Goal: Task Accomplishment & Management: Manage account settings

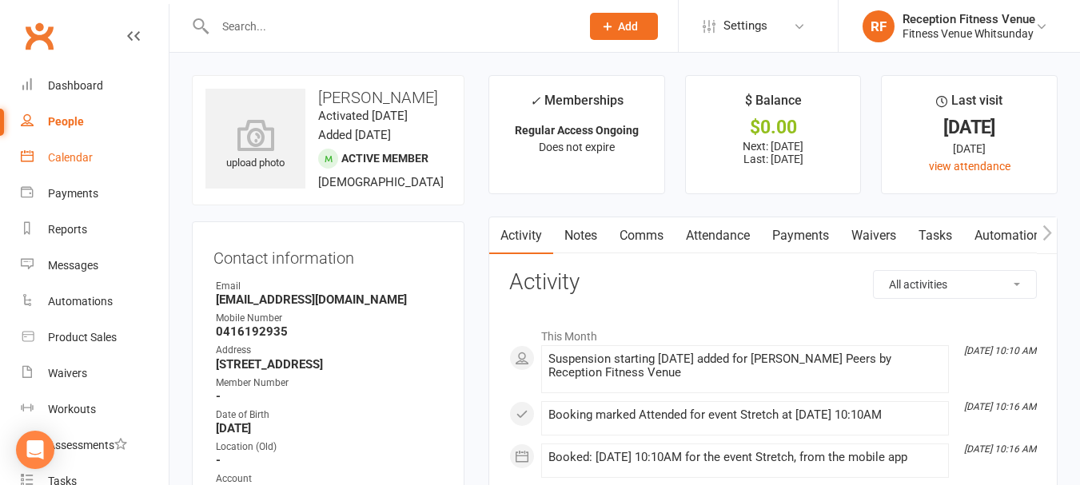
click at [70, 158] on div "Calendar" at bounding box center [70, 157] width 45 height 13
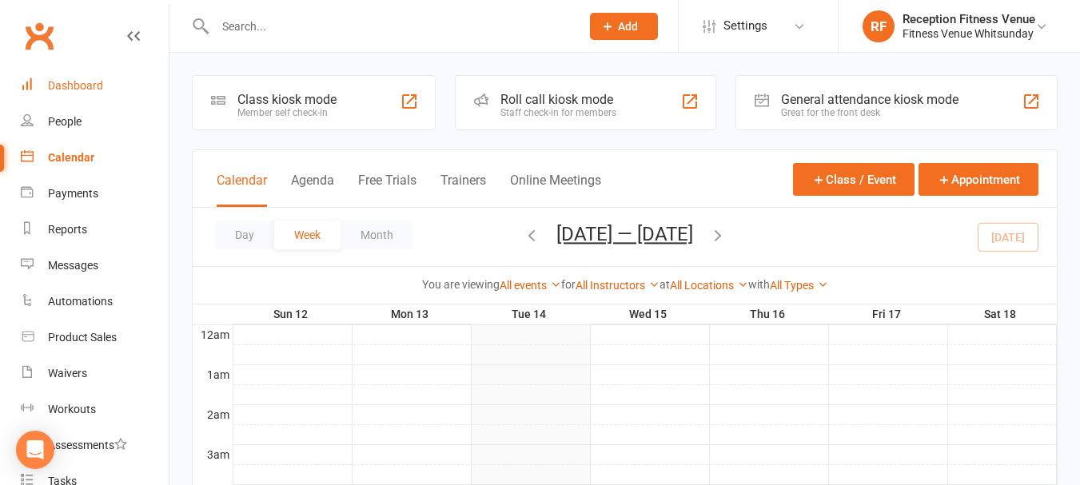
click at [55, 86] on div "Dashboard" at bounding box center [75, 85] width 55 height 13
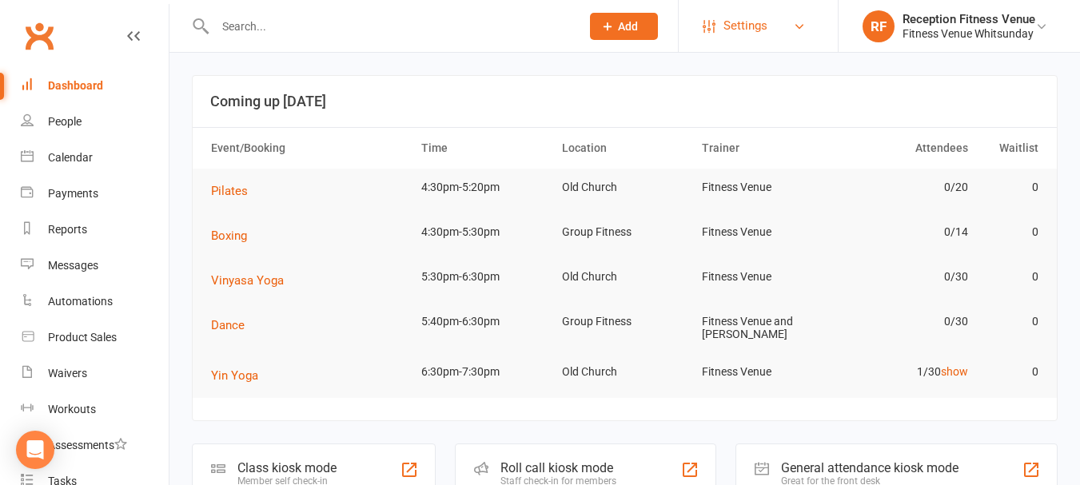
click at [734, 28] on span "Settings" at bounding box center [746, 26] width 44 height 36
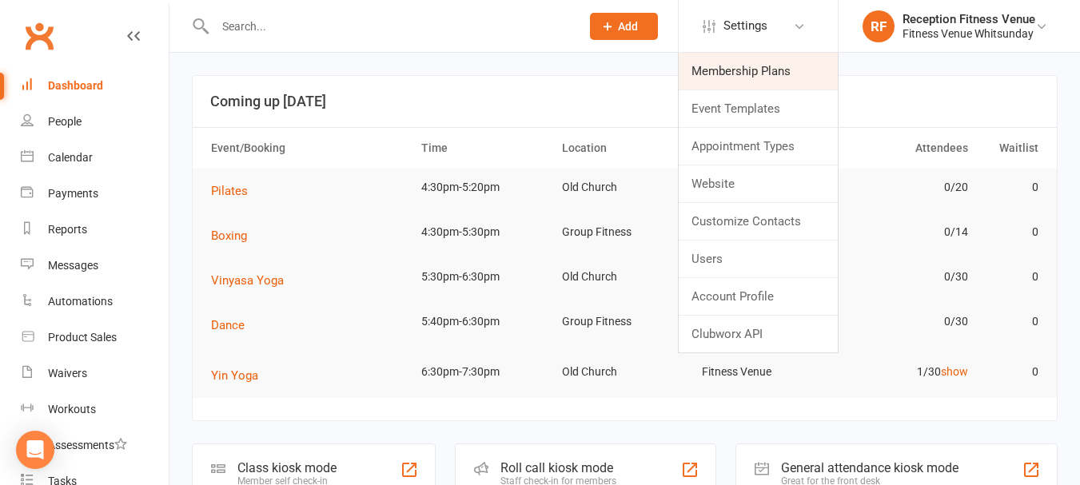
click at [712, 78] on link "Membership Plans" at bounding box center [758, 71] width 159 height 37
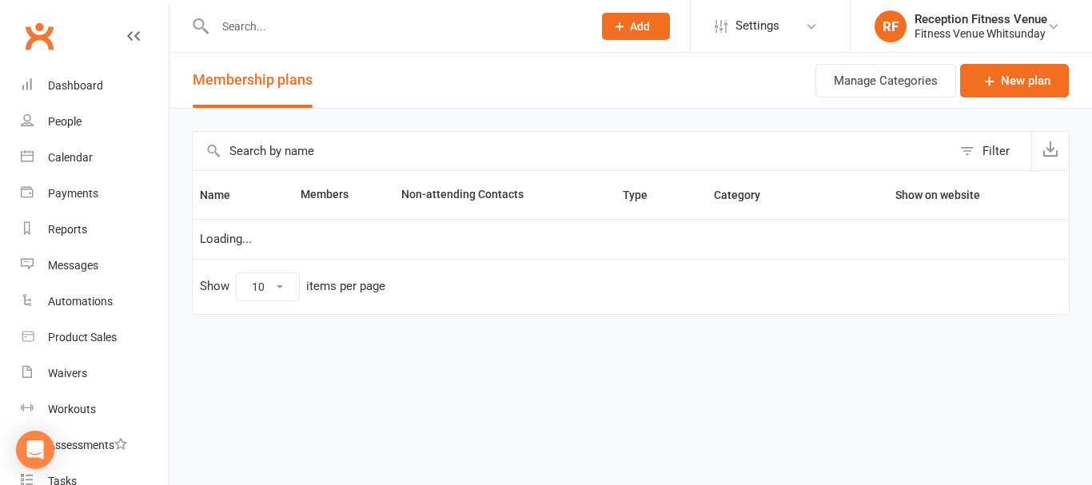
select select "100"
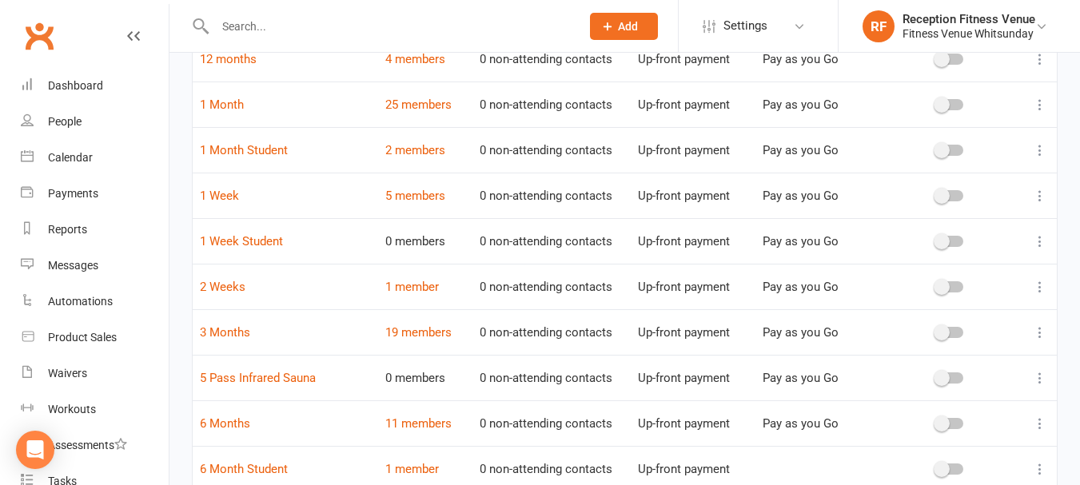
scroll to position [400, 0]
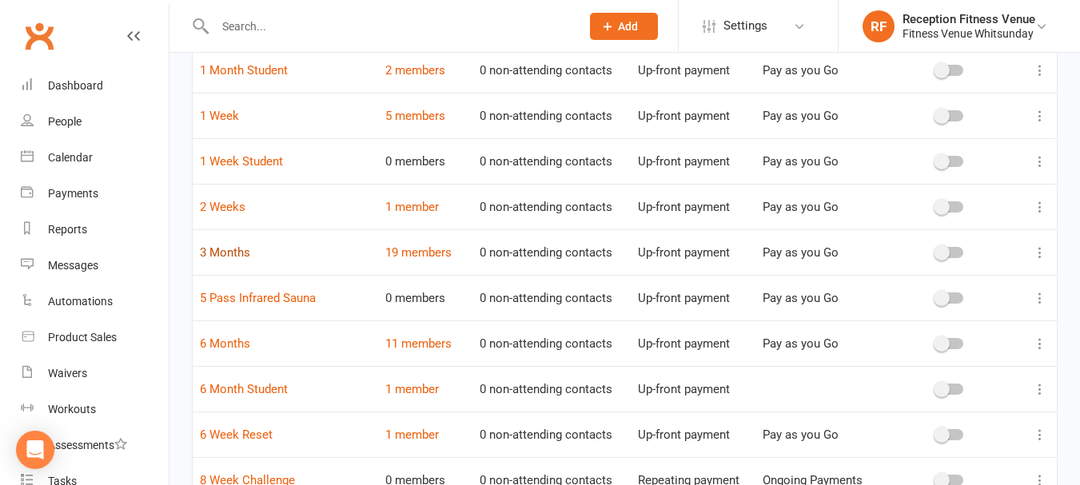
click at [224, 252] on link "3 Months" at bounding box center [225, 253] width 50 height 14
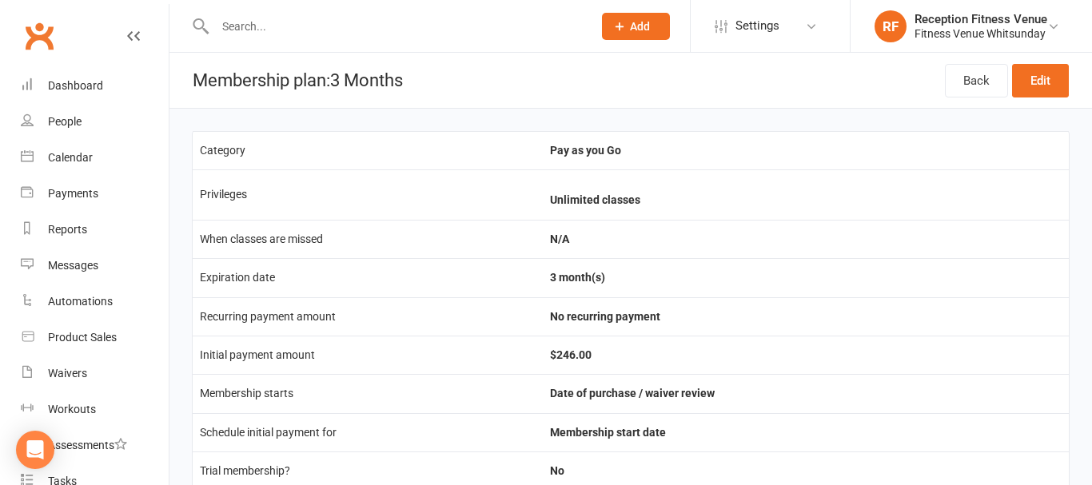
select select "100"
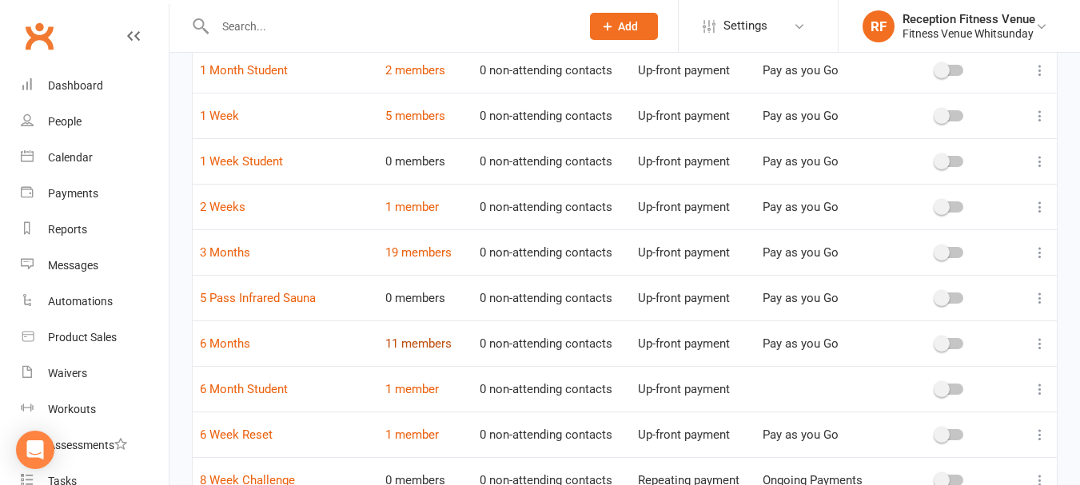
scroll to position [480, 0]
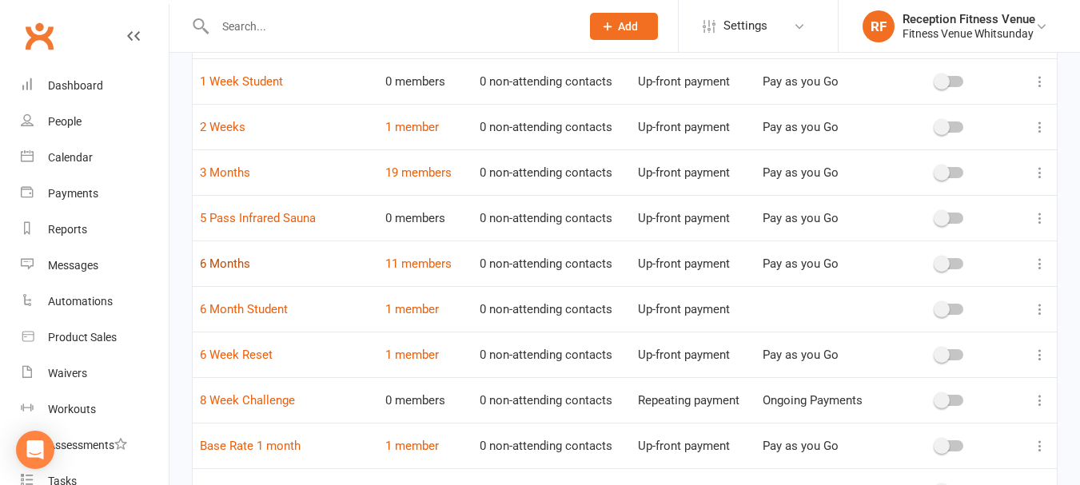
click at [247, 263] on link "6 Months" at bounding box center [225, 264] width 50 height 14
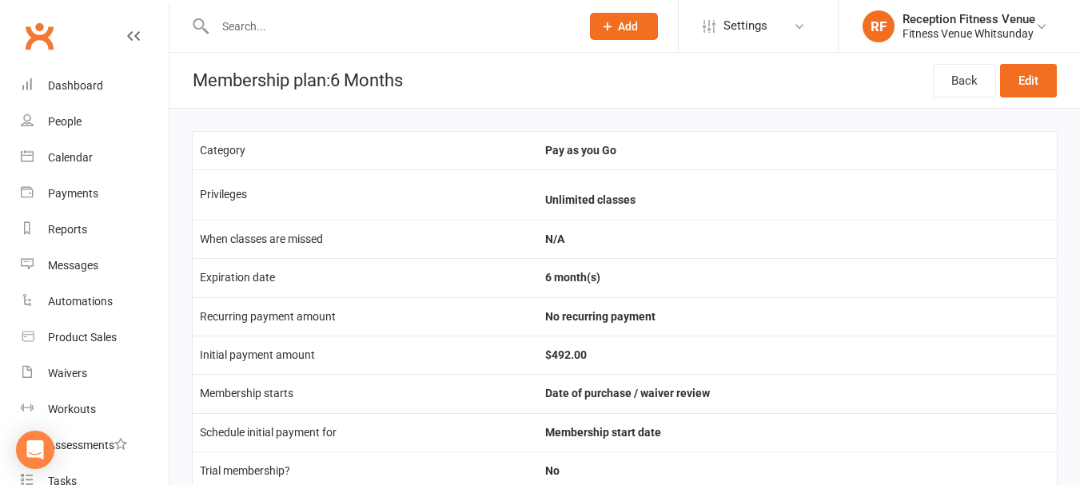
scroll to position [80, 0]
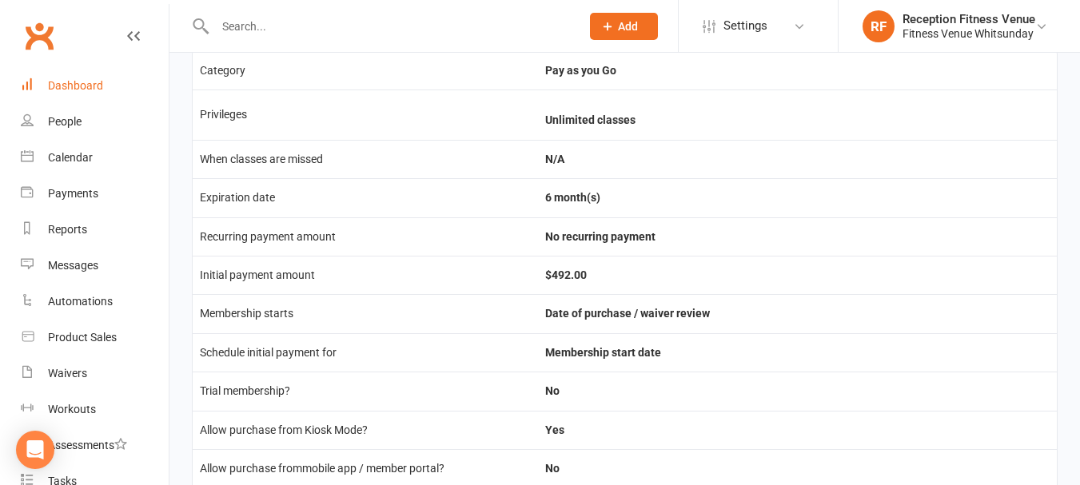
click at [69, 80] on div "Dashboard" at bounding box center [75, 85] width 55 height 13
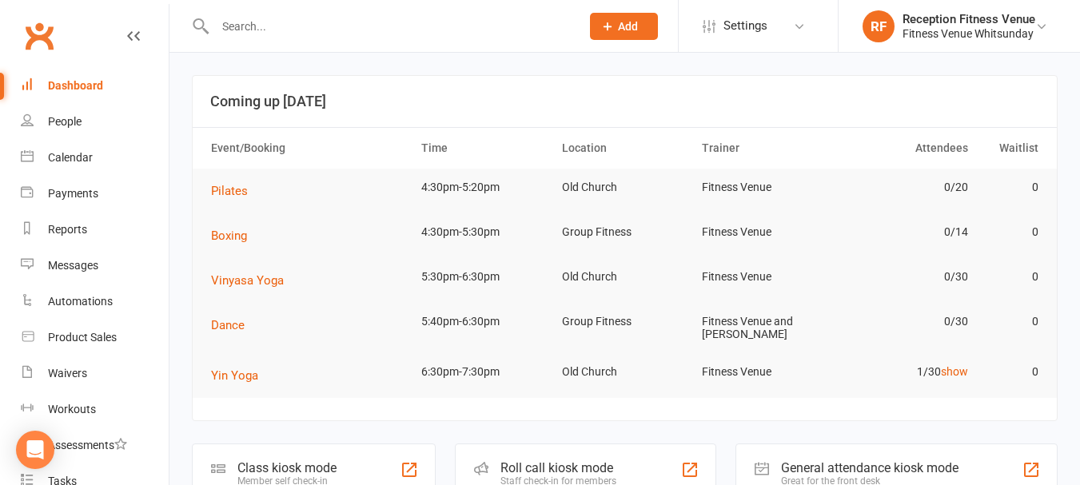
click at [871, 465] on div "General attendance kiosk mode" at bounding box center [870, 468] width 178 height 15
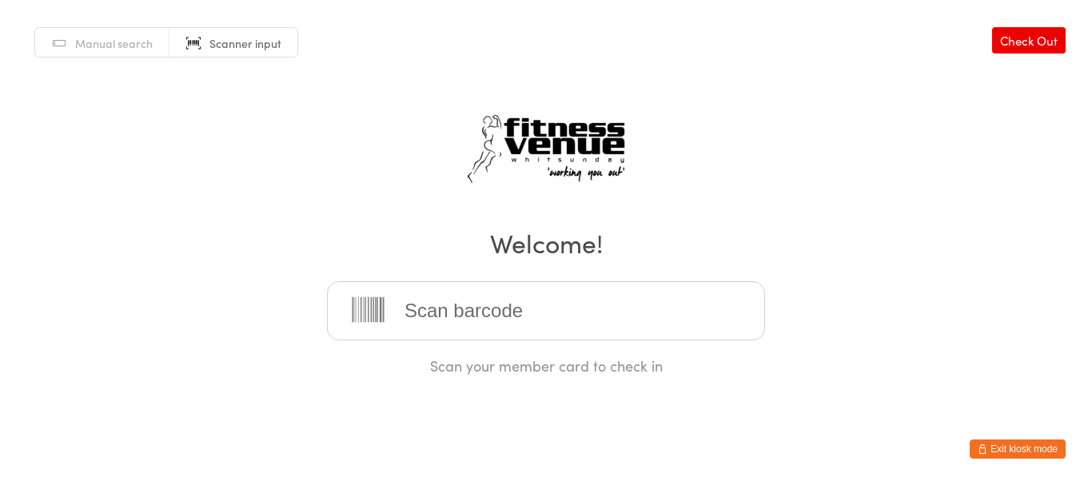
click at [1016, 450] on button "Exit kiosk mode" at bounding box center [1018, 449] width 96 height 19
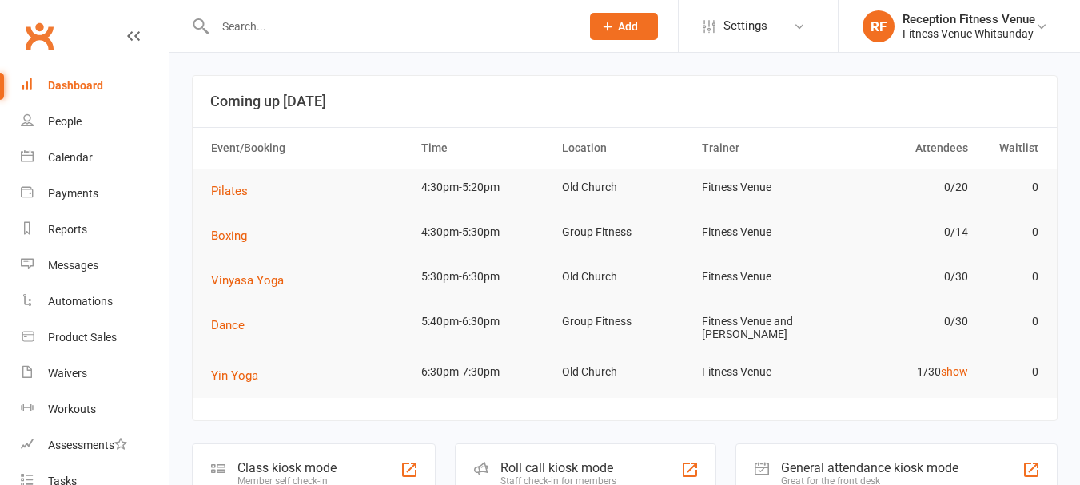
click at [258, 27] on input "text" at bounding box center [389, 26] width 359 height 22
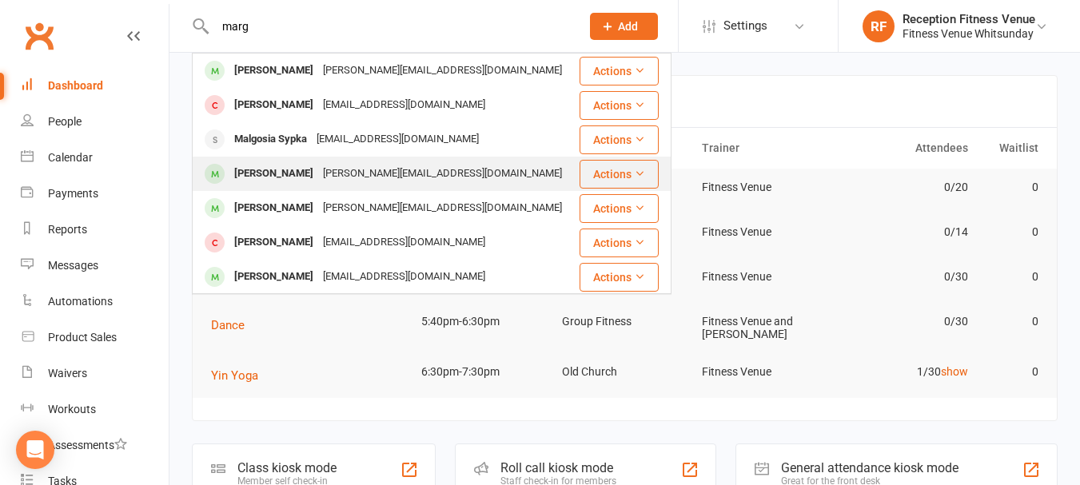
type input "marg"
click at [270, 179] on div "Margaret Larsson" at bounding box center [274, 173] width 89 height 23
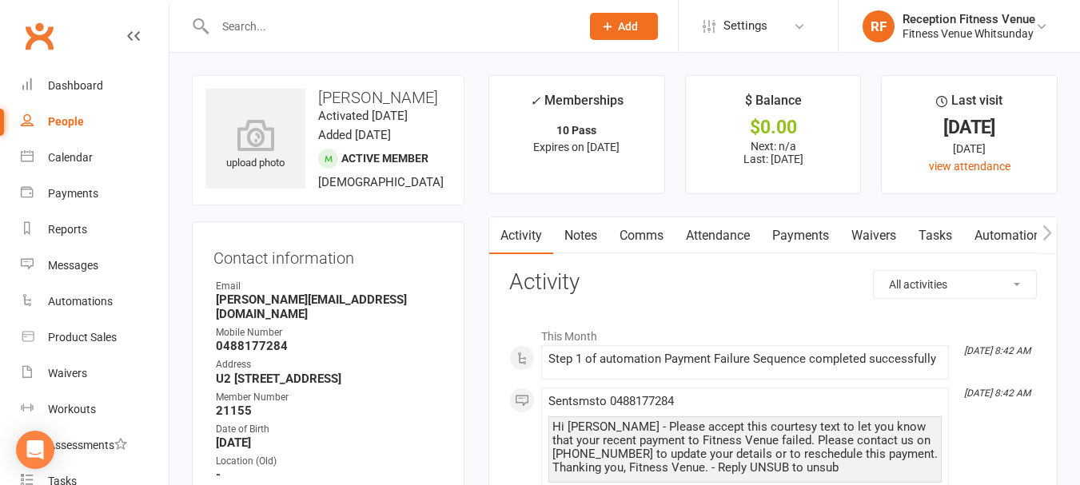
click at [799, 234] on link "Payments" at bounding box center [800, 236] width 79 height 37
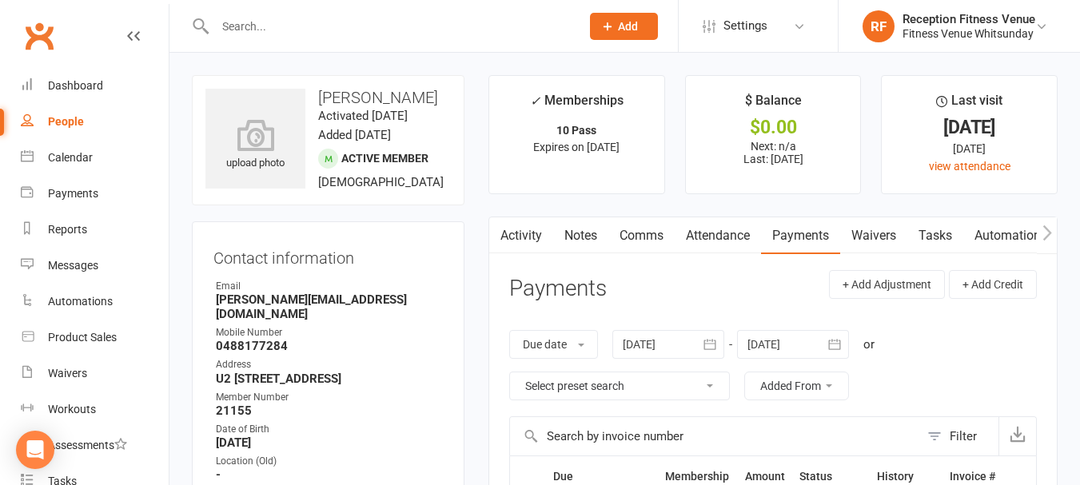
scroll to position [240, 0]
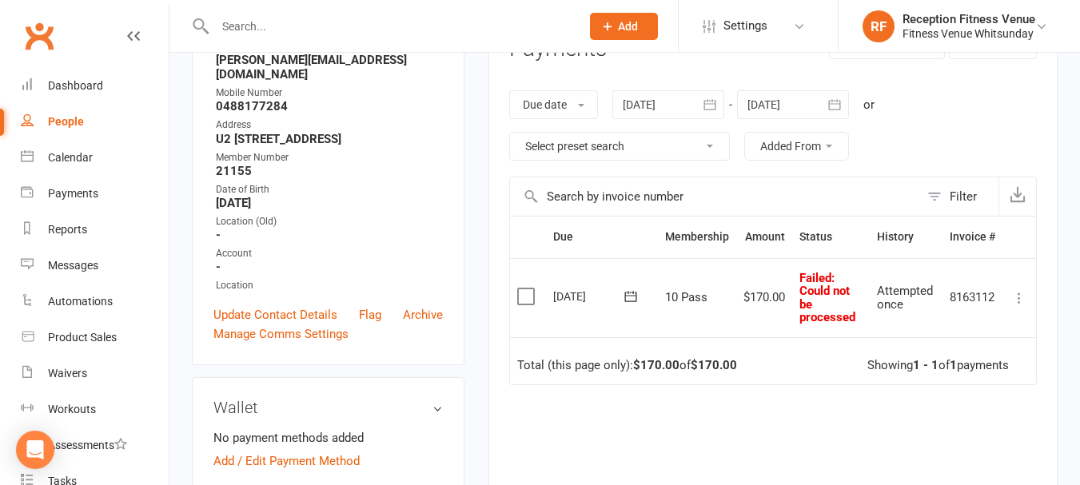
click at [533, 299] on label at bounding box center [528, 297] width 22 height 16
click at [528, 289] on input "checkbox" at bounding box center [522, 289] width 10 height 0
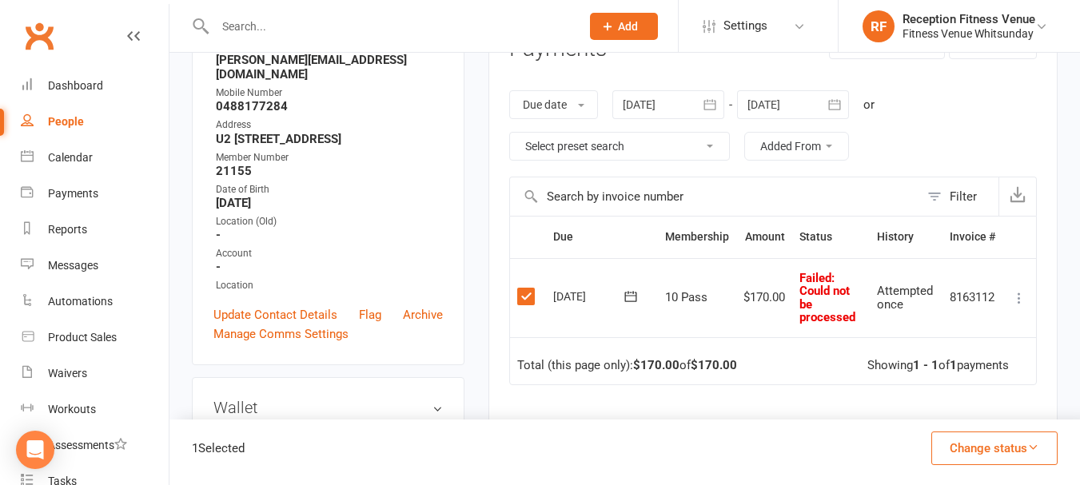
click at [990, 452] on button "Change status" at bounding box center [995, 449] width 126 height 34
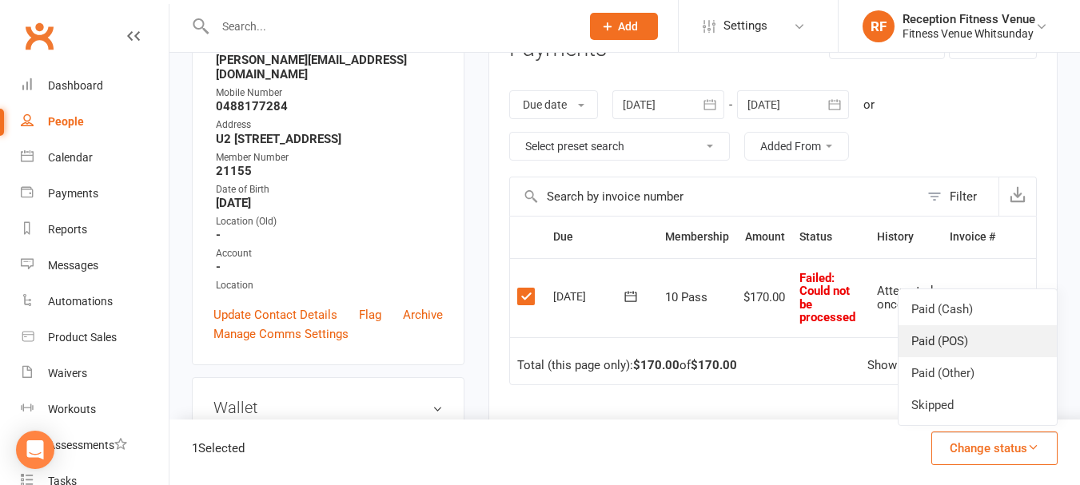
click at [962, 342] on link "Paid (POS)" at bounding box center [978, 341] width 158 height 32
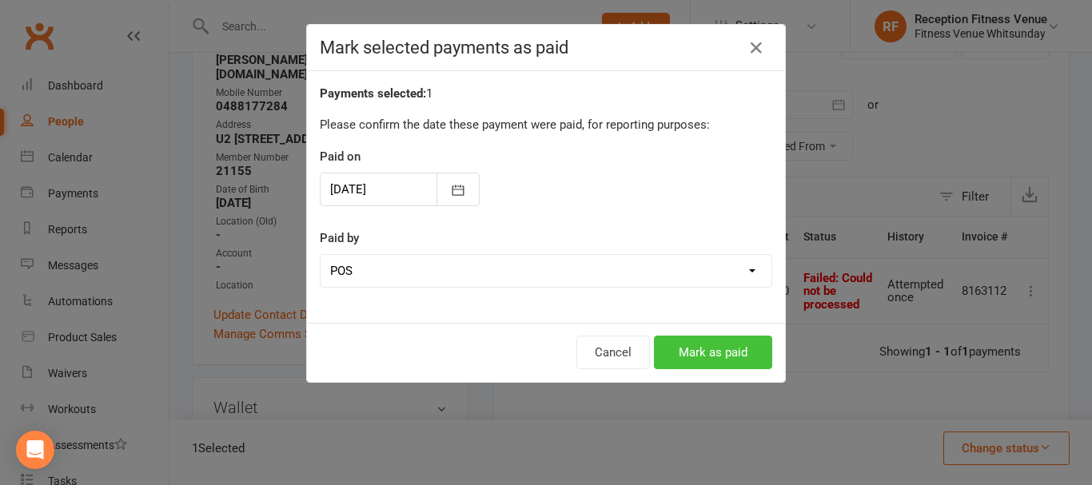
click at [728, 357] on button "Mark as paid" at bounding box center [713, 353] width 118 height 34
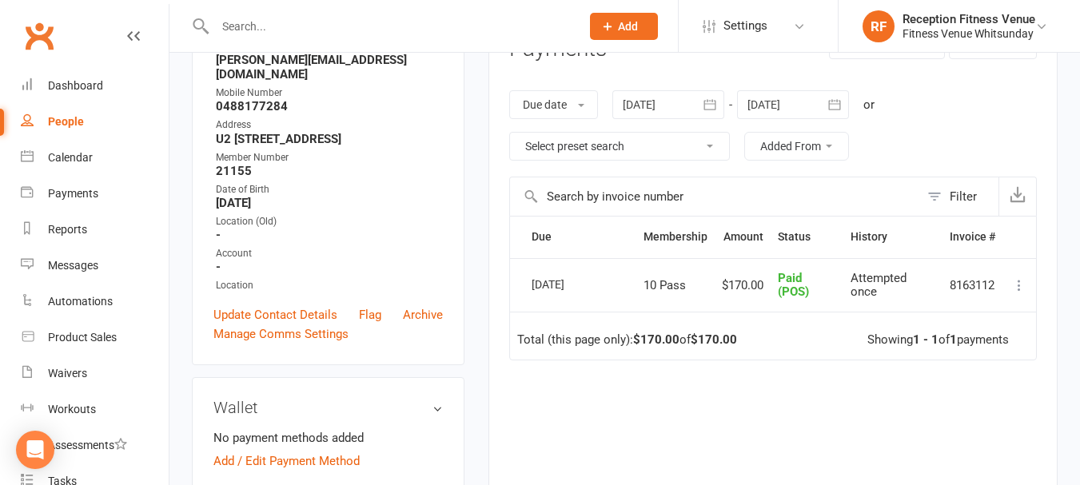
click at [291, 24] on input "text" at bounding box center [389, 26] width 359 height 22
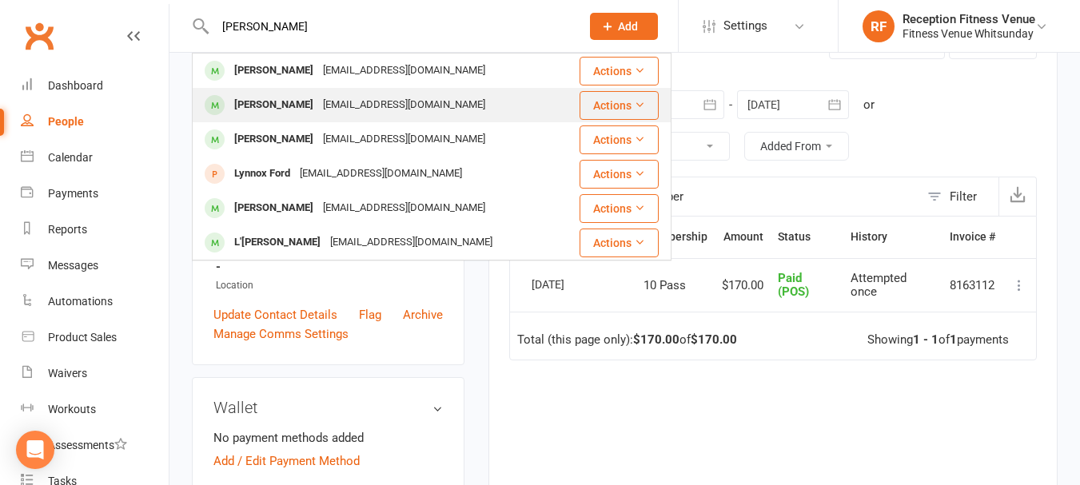
type input "lynne"
click at [318, 98] on div "Lynnerix29@outlook.com" at bounding box center [404, 105] width 172 height 23
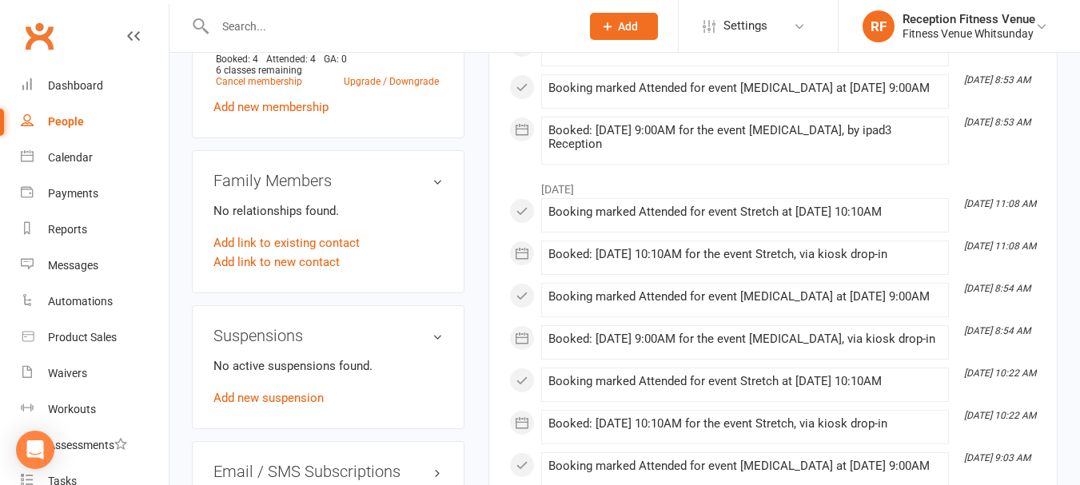
scroll to position [1120, 0]
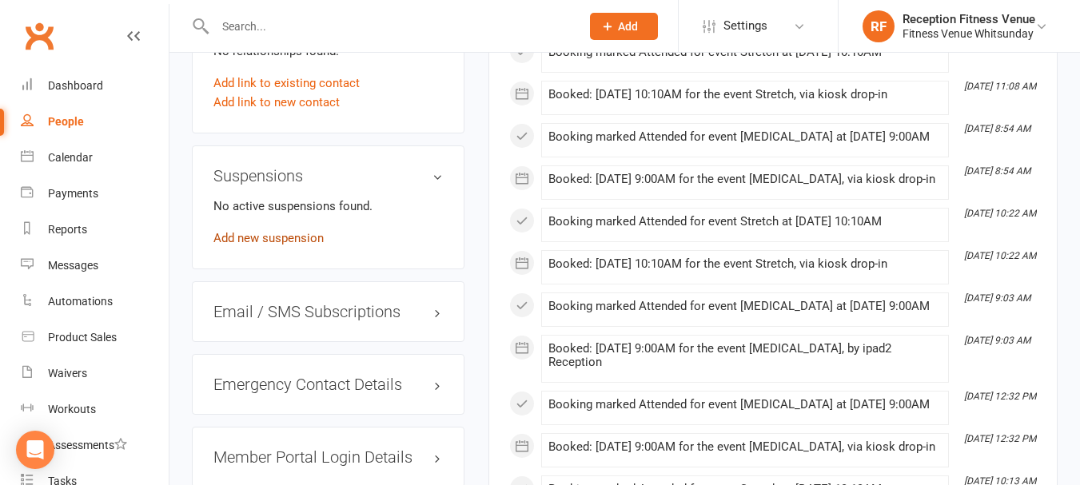
click at [262, 246] on link "Add new suspension" at bounding box center [269, 238] width 110 height 14
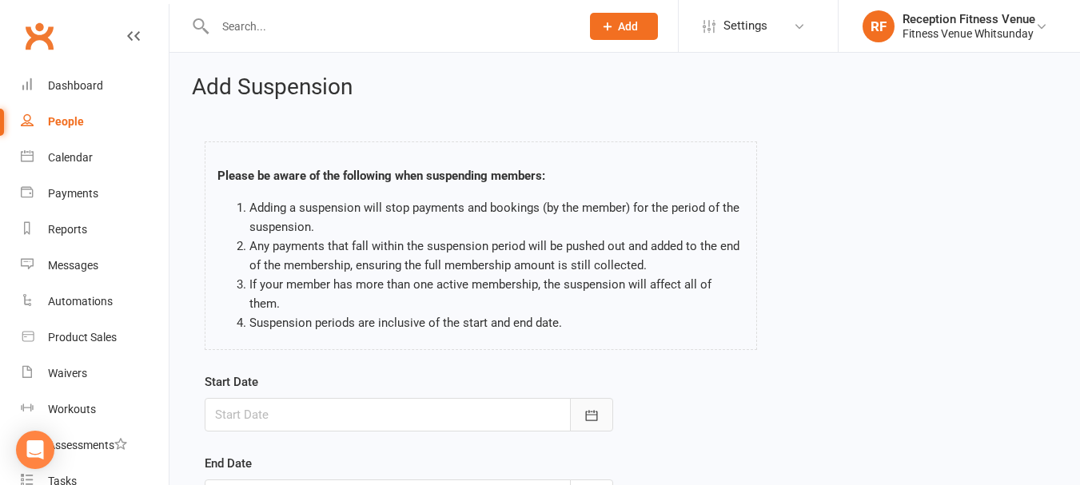
drag, startPoint x: 594, startPoint y: 425, endPoint x: 586, endPoint y: 411, distance: 16.5
click at [594, 425] on button "button" at bounding box center [591, 415] width 43 height 34
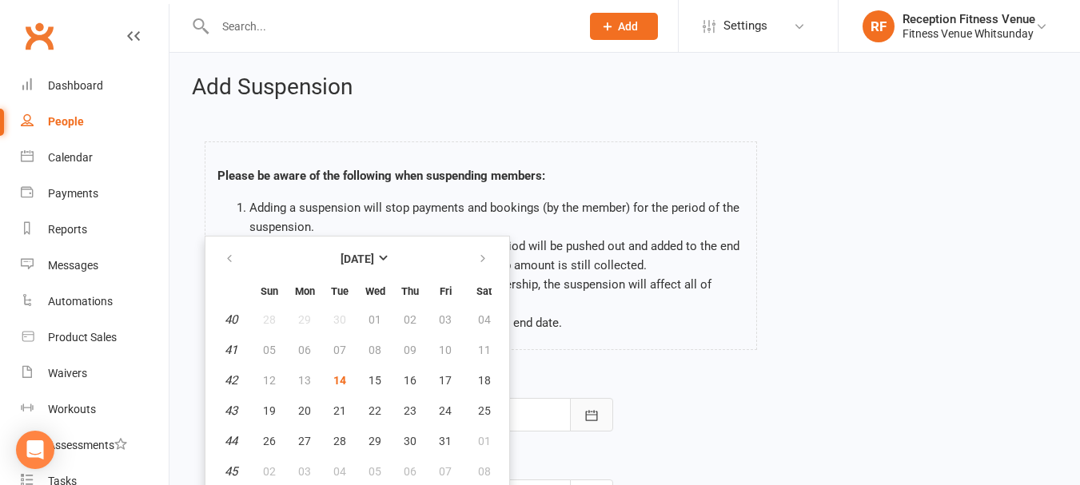
scroll to position [2, 0]
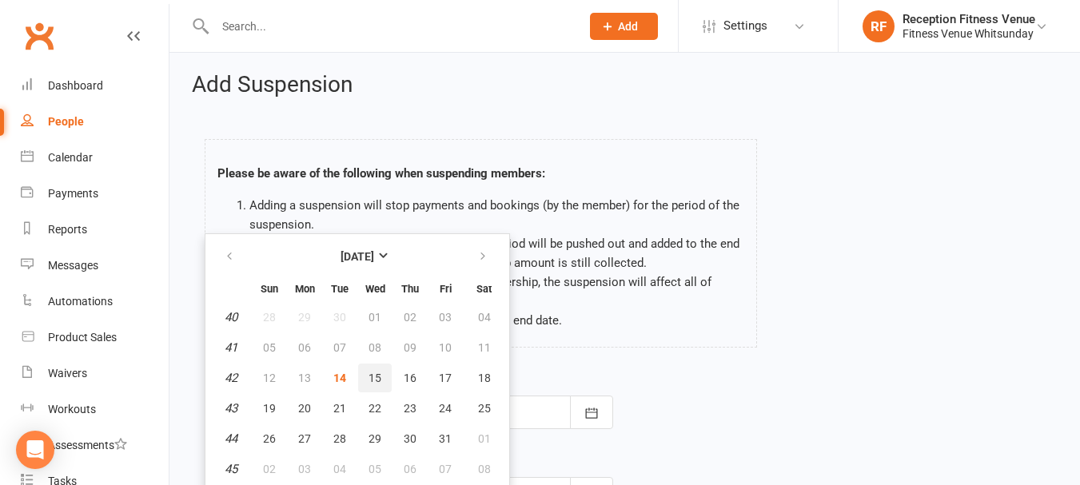
click at [389, 373] on button "15" at bounding box center [375, 378] width 34 height 29
type input "[DATE]"
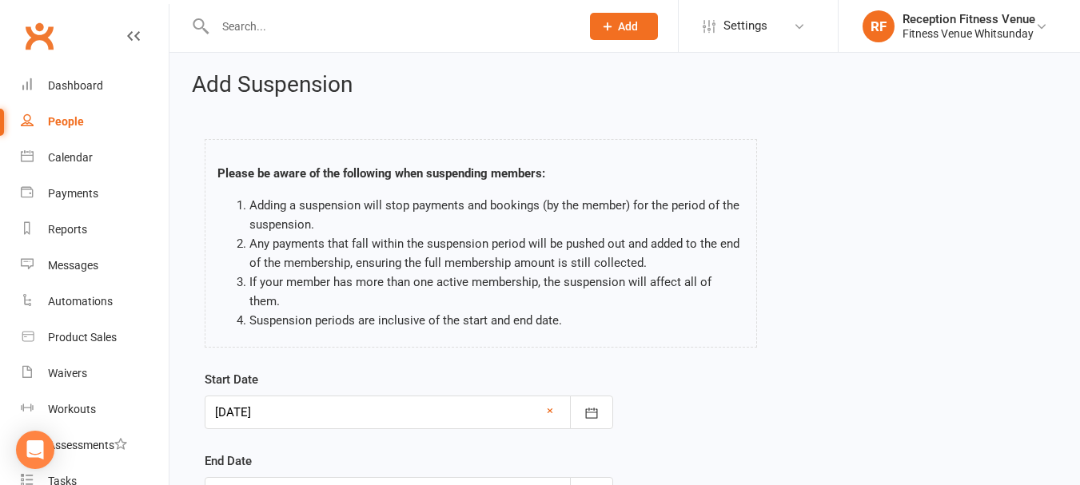
scroll to position [237, 0]
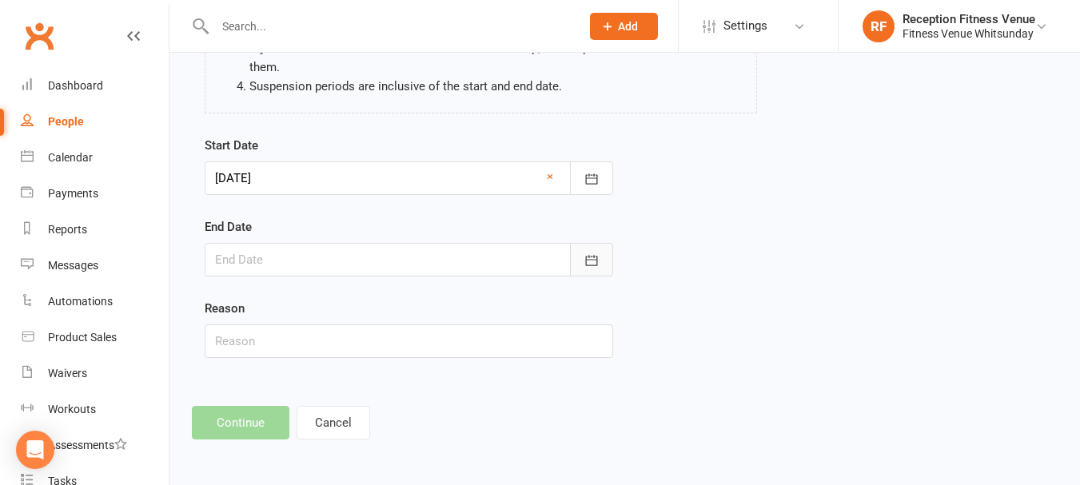
click at [589, 261] on icon "button" at bounding box center [592, 261] width 16 height 16
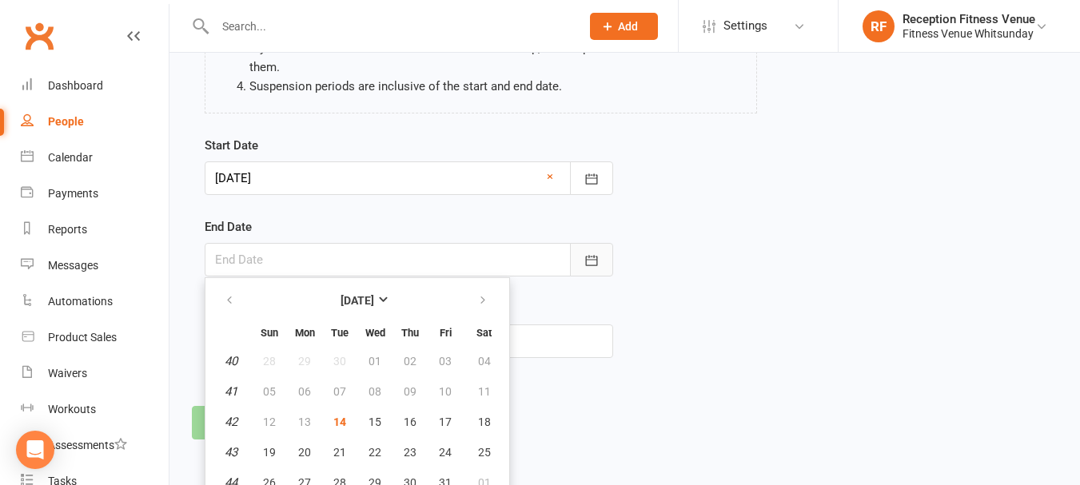
scroll to position [281, 0]
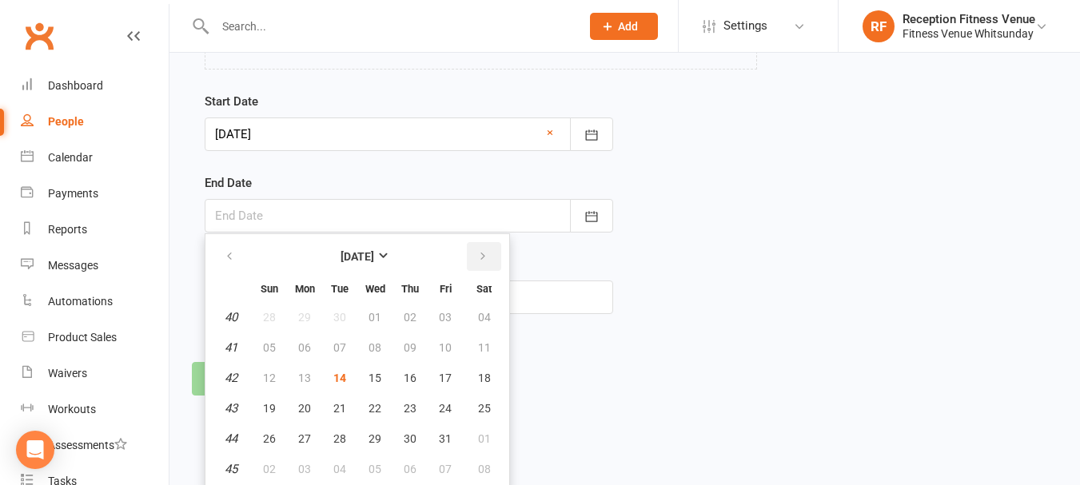
click at [481, 249] on button "button" at bounding box center [484, 256] width 34 height 29
click at [261, 349] on button "07" at bounding box center [270, 347] width 34 height 29
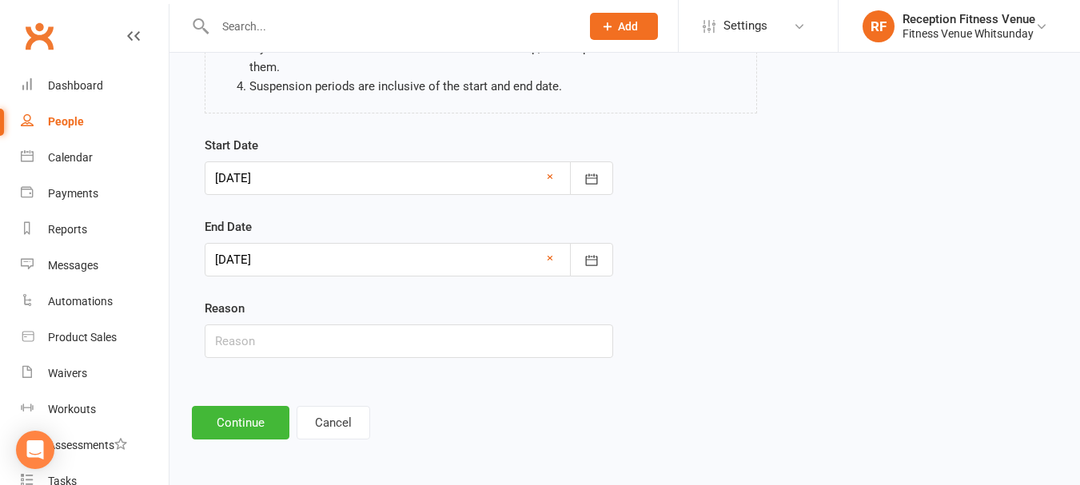
scroll to position [237, 0]
click at [598, 262] on icon "button" at bounding box center [592, 261] width 16 height 16
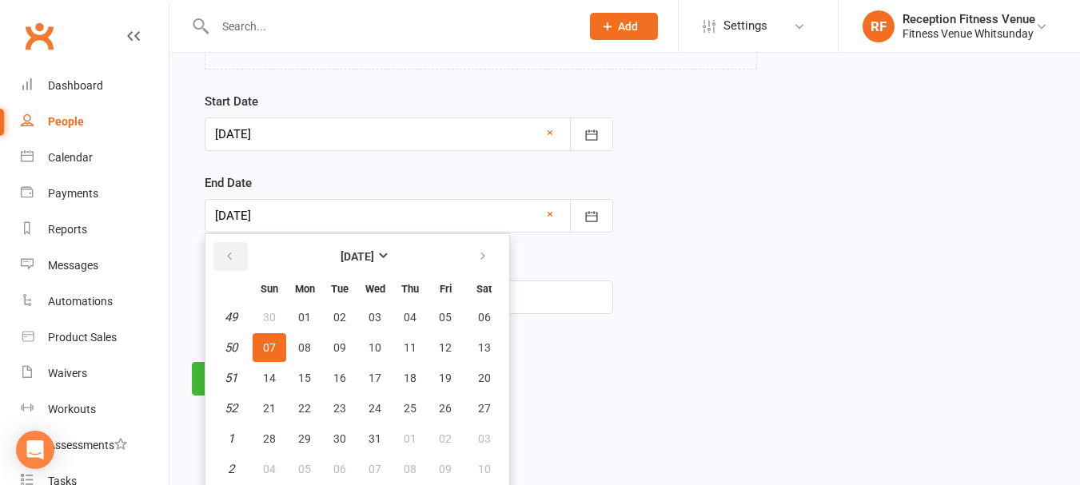
click at [230, 265] on button "button" at bounding box center [231, 256] width 34 height 29
click at [230, 253] on icon "button" at bounding box center [229, 256] width 11 height 13
click at [477, 252] on icon "button" at bounding box center [482, 256] width 11 height 13
click at [476, 259] on button "button" at bounding box center [484, 256] width 34 height 29
click at [378, 348] on span "10" at bounding box center [375, 347] width 13 height 13
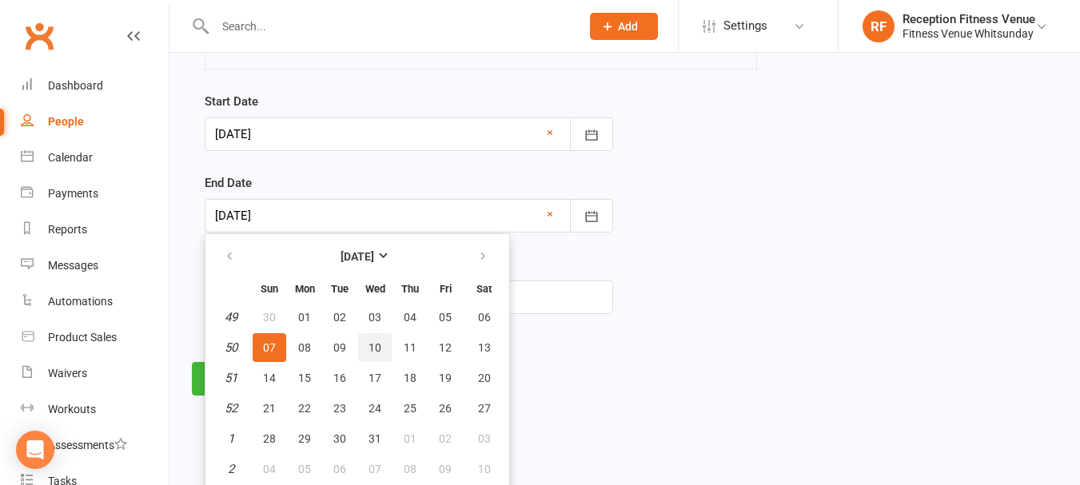
type input "10 Dec 2025"
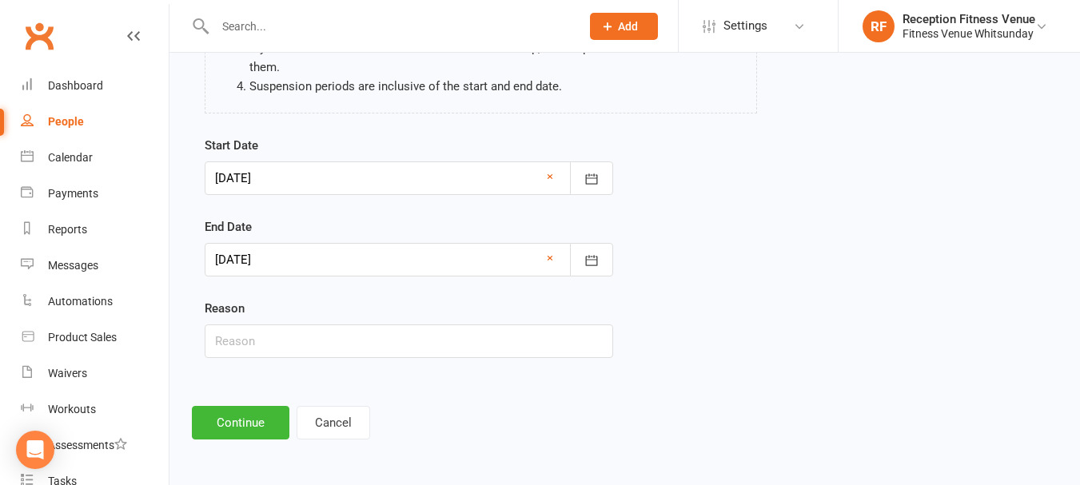
scroll to position [237, 0]
click at [235, 427] on button "Continue" at bounding box center [241, 423] width 98 height 34
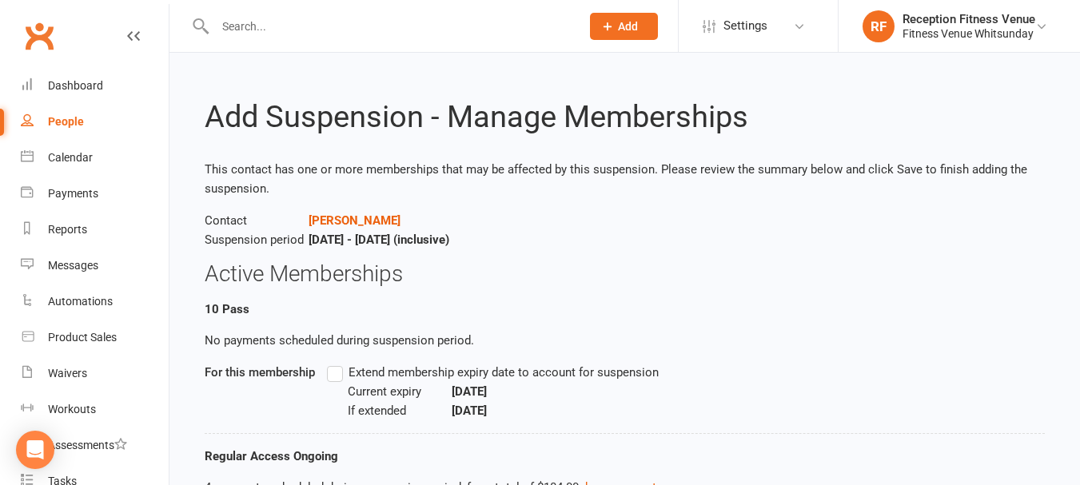
click at [333, 374] on label "Extend membership expiry date to account for suspension" at bounding box center [493, 372] width 332 height 19
click at [333, 363] on input "Extend membership expiry date to account for suspension" at bounding box center [332, 363] width 10 height 0
click at [333, 376] on label "Extend membership expiry date to account for suspension" at bounding box center [493, 372] width 332 height 19
click at [333, 363] on input "Extend membership expiry date to account for suspension" at bounding box center [332, 363] width 10 height 0
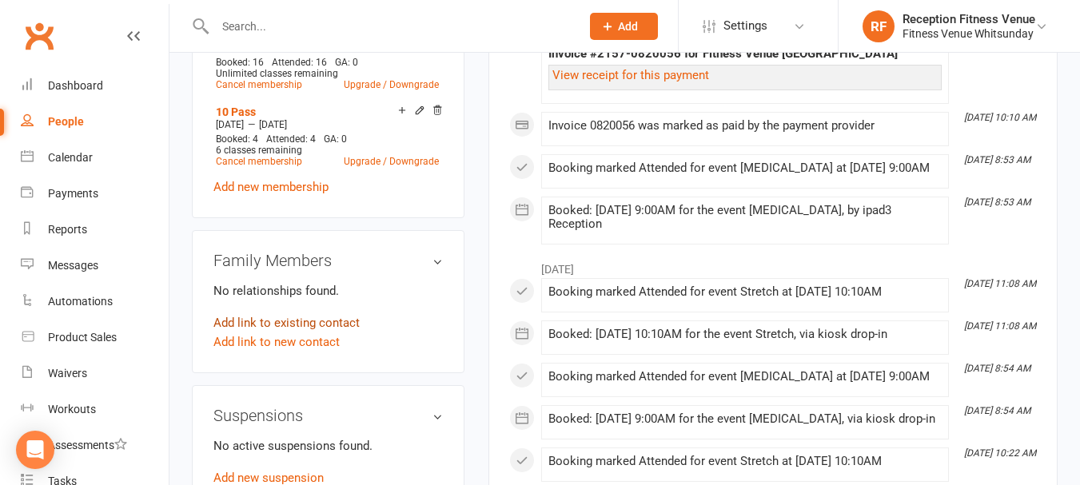
scroll to position [1040, 0]
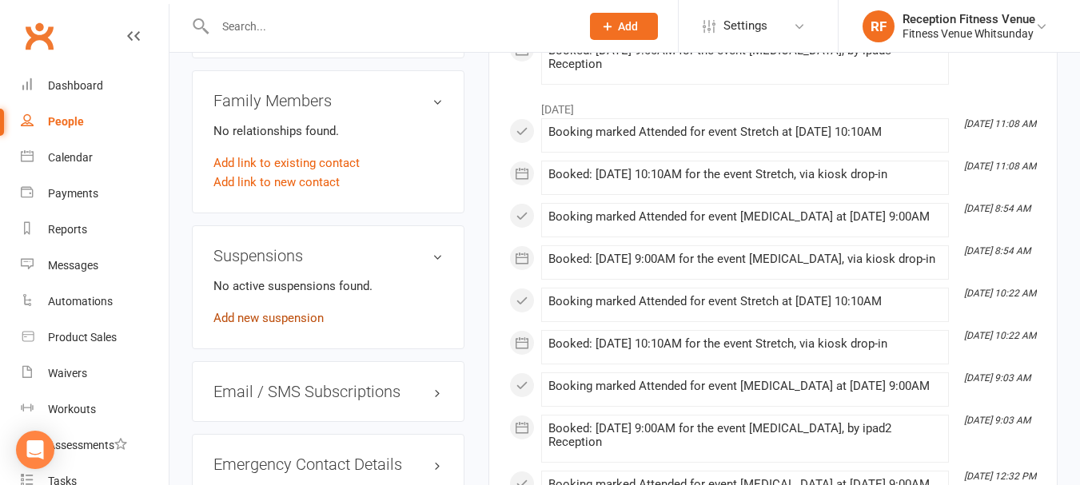
click at [267, 325] on link "Add new suspension" at bounding box center [269, 318] width 110 height 14
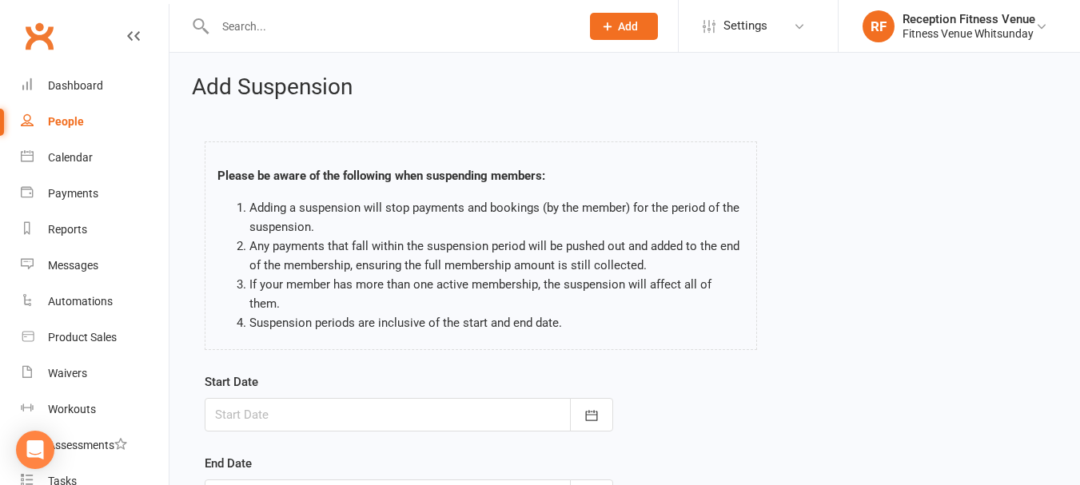
scroll to position [237, 0]
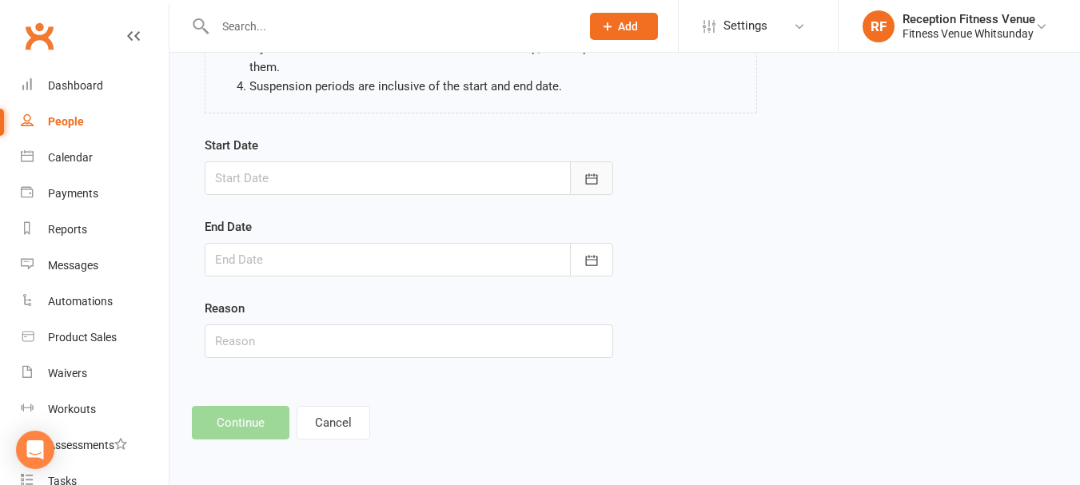
click at [593, 170] on button "button" at bounding box center [591, 179] width 43 height 34
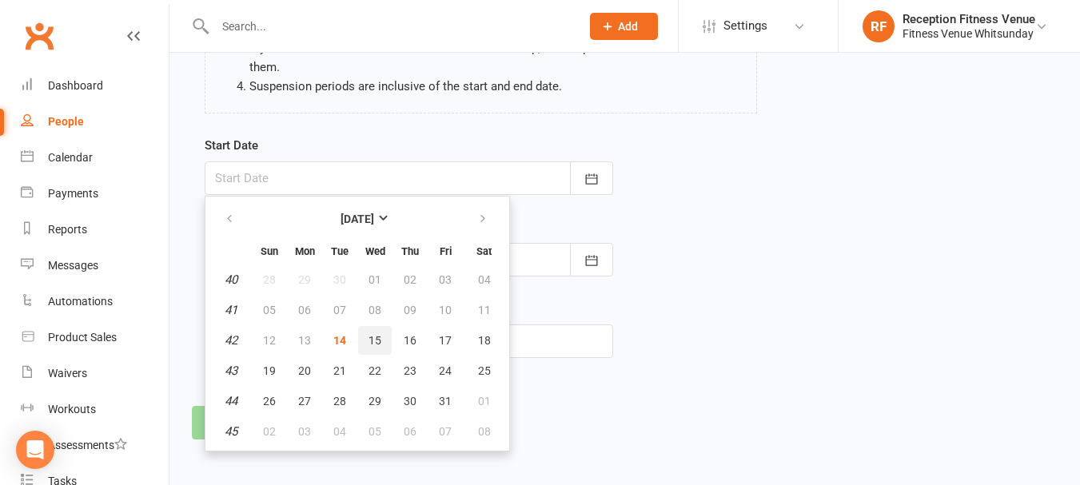
drag, startPoint x: 369, startPoint y: 349, endPoint x: 515, endPoint y: 344, distance: 145.7
click at [370, 349] on button "15" at bounding box center [375, 340] width 34 height 29
type input "[DATE]"
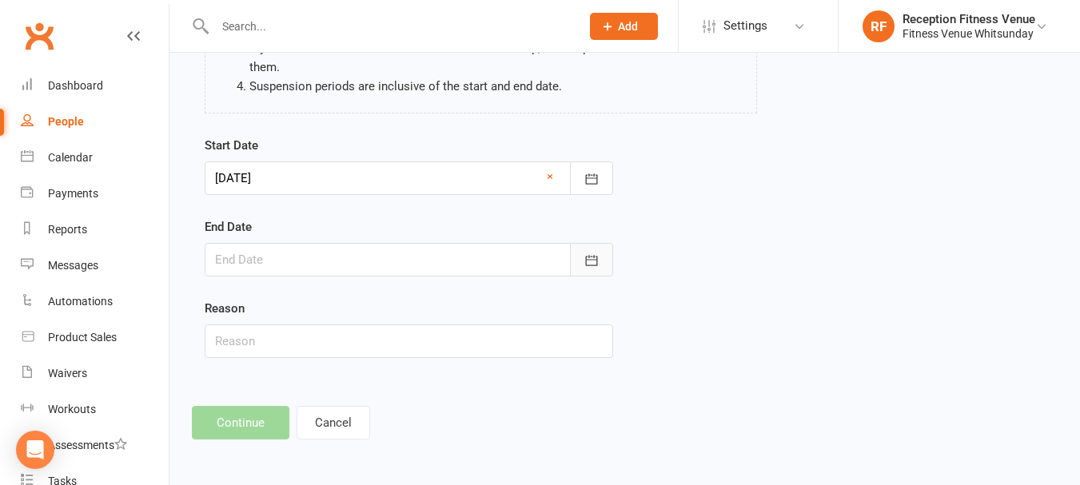
click at [585, 261] on icon "button" at bounding box center [592, 261] width 16 height 16
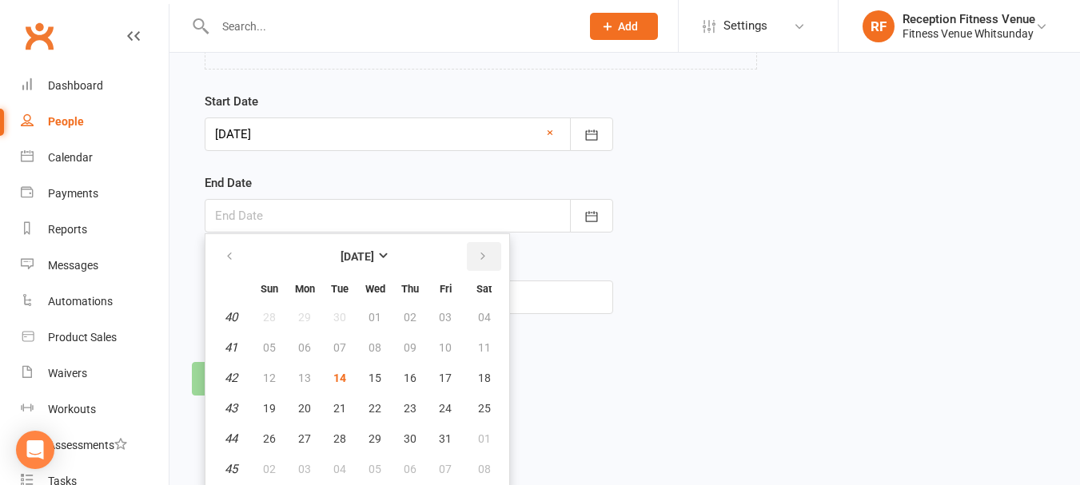
click at [497, 254] on button "button" at bounding box center [484, 256] width 34 height 29
click at [361, 349] on button "10" at bounding box center [375, 347] width 34 height 29
type input "10 Dec 2025"
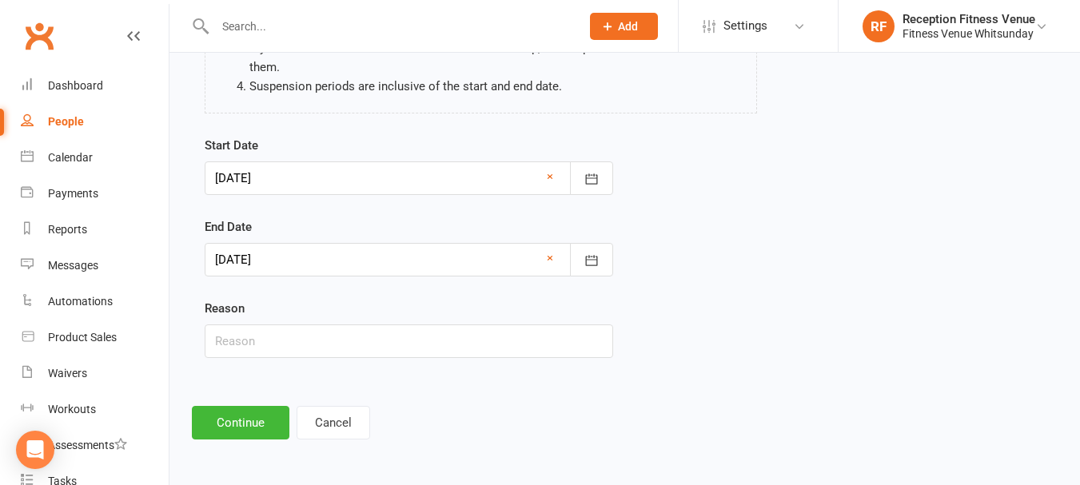
scroll to position [237, 0]
click at [242, 417] on button "Continue" at bounding box center [241, 423] width 98 height 34
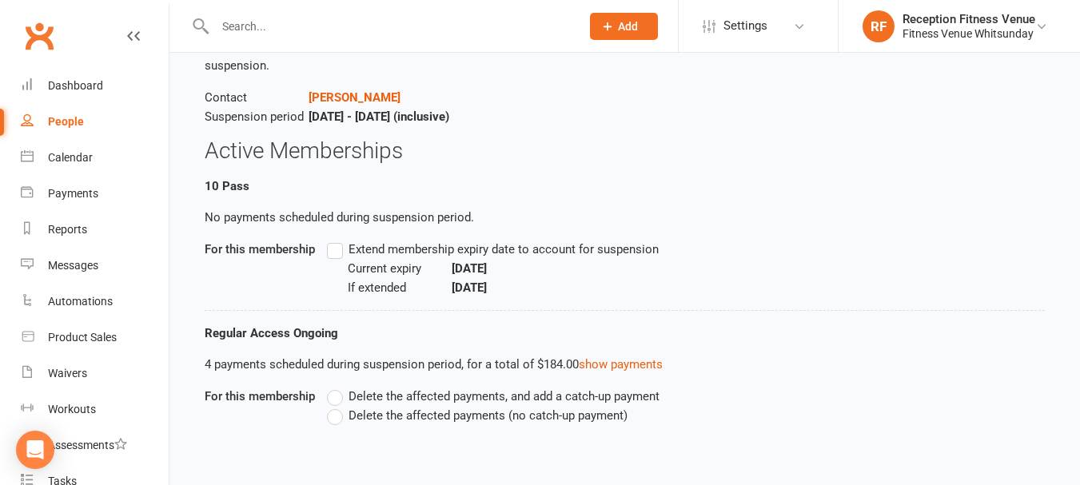
scroll to position [43, 0]
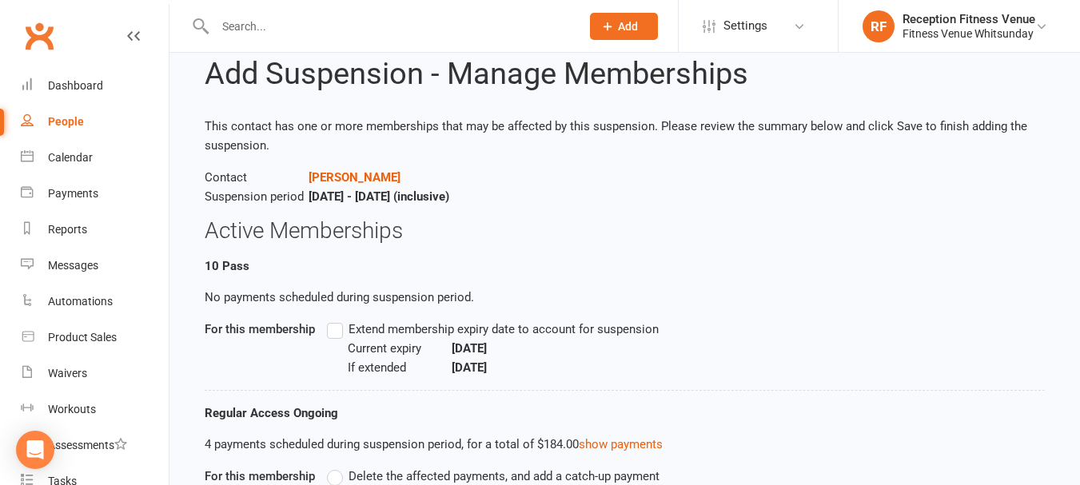
click at [337, 329] on label "Extend membership expiry date to account for suspension" at bounding box center [493, 329] width 332 height 19
click at [337, 320] on input "Extend membership expiry date to account for suspension" at bounding box center [332, 320] width 10 height 0
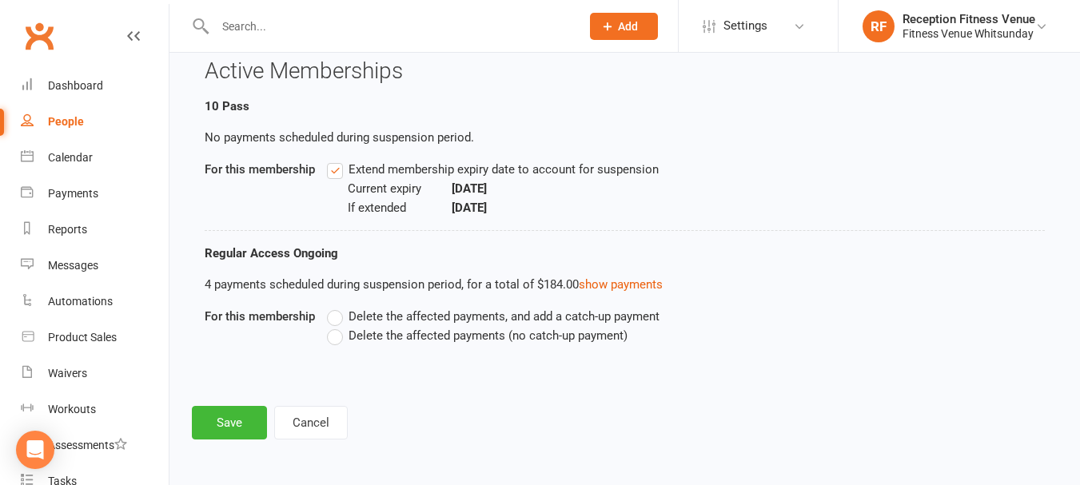
click at [339, 316] on label "Delete the affected payments, and add a catch-up payment" at bounding box center [493, 316] width 333 height 19
click at [337, 307] on input "Delete the affected payments, and add a catch-up payment" at bounding box center [332, 307] width 10 height 0
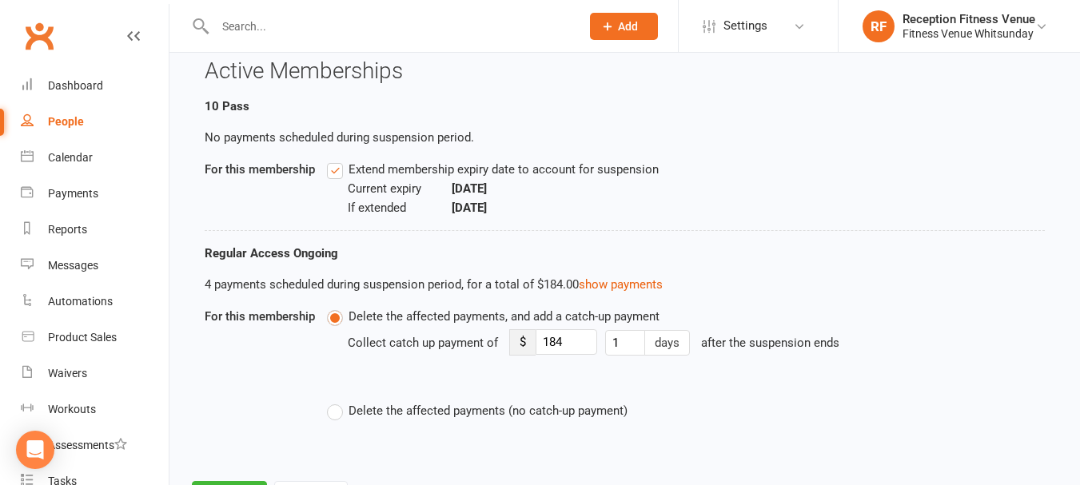
scroll to position [278, 0]
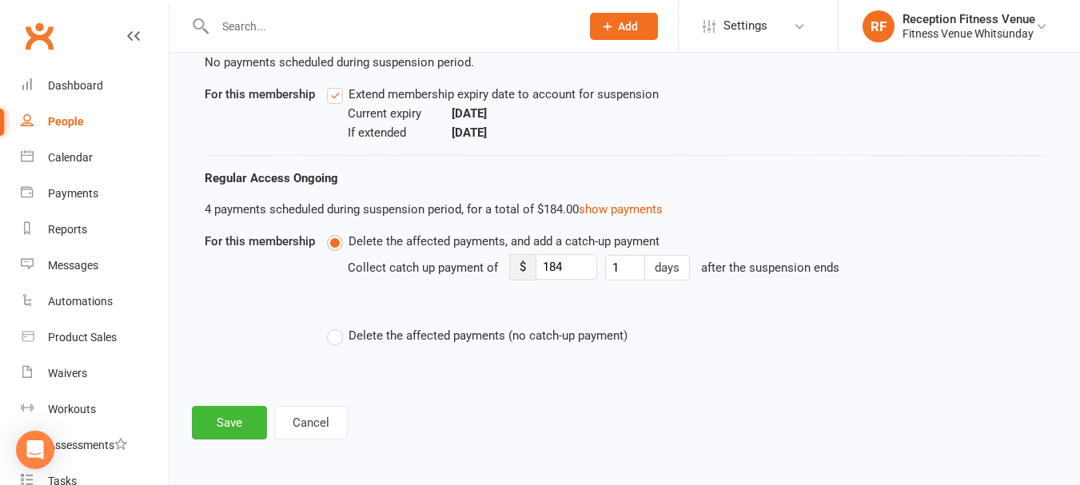
click at [334, 340] on label "Delete the affected payments (no catch-up payment)" at bounding box center [477, 335] width 301 height 19
click at [334, 326] on input "Delete the affected payments (no catch-up payment)" at bounding box center [332, 326] width 10 height 0
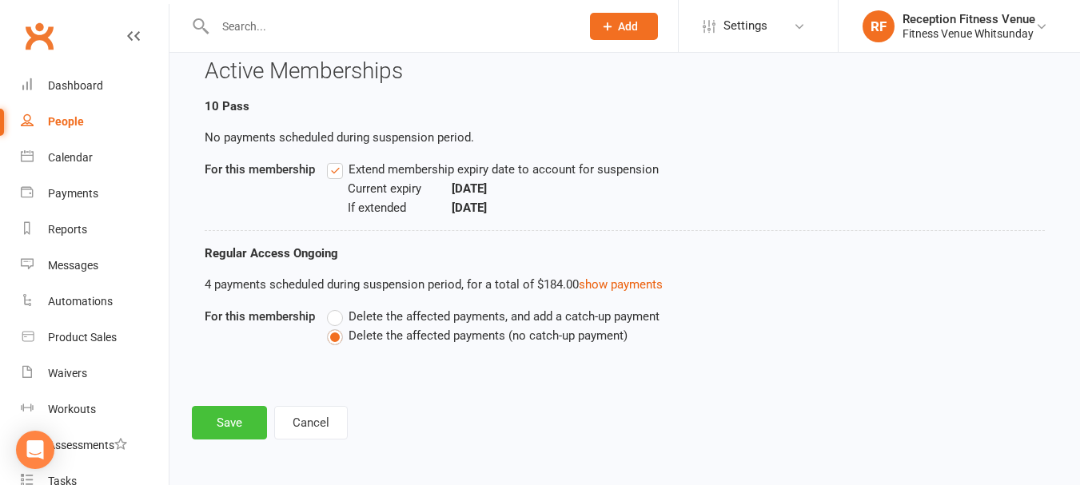
click at [250, 426] on button "Save" at bounding box center [229, 423] width 75 height 34
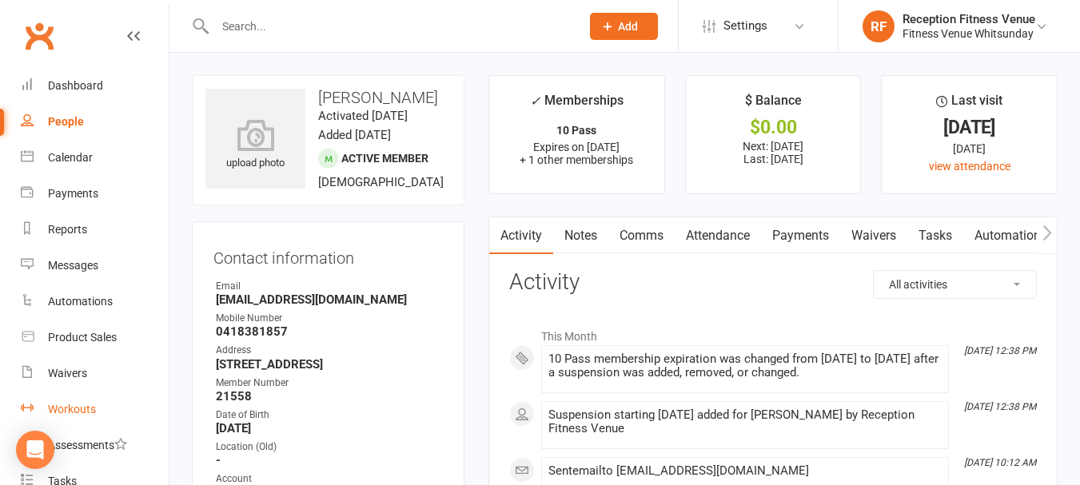
click at [55, 393] on link "Workouts" at bounding box center [95, 410] width 148 height 36
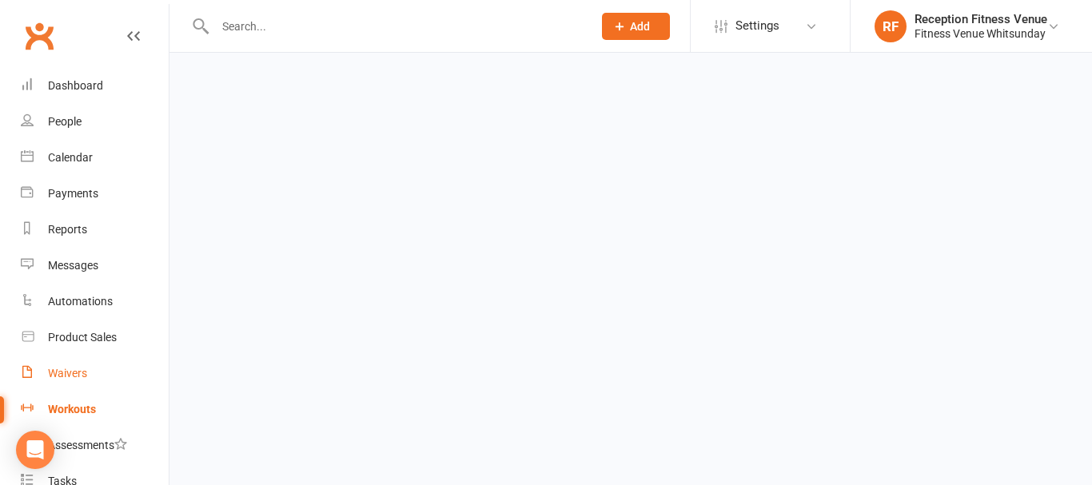
click at [62, 378] on div "Waivers" at bounding box center [67, 373] width 39 height 13
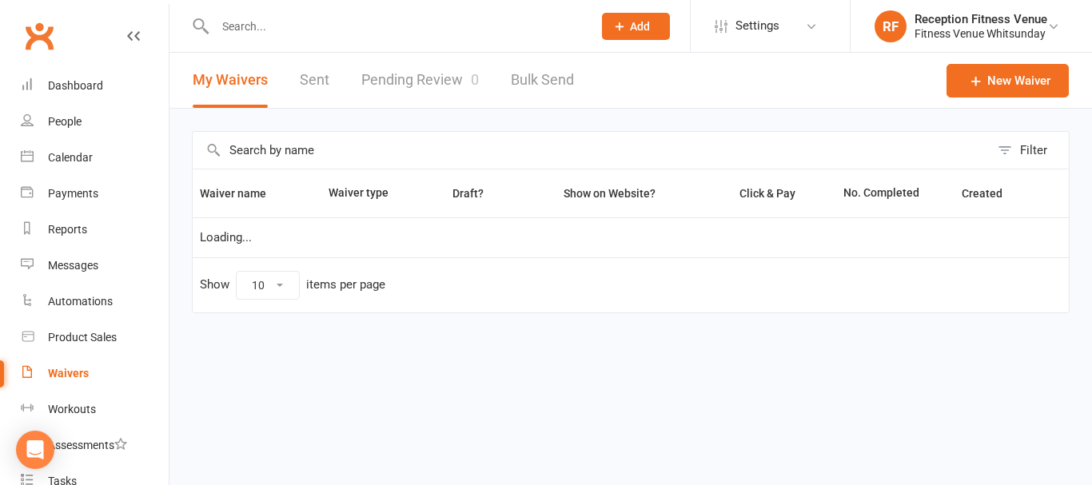
click at [438, 80] on link "Pending Review 0" at bounding box center [420, 80] width 118 height 55
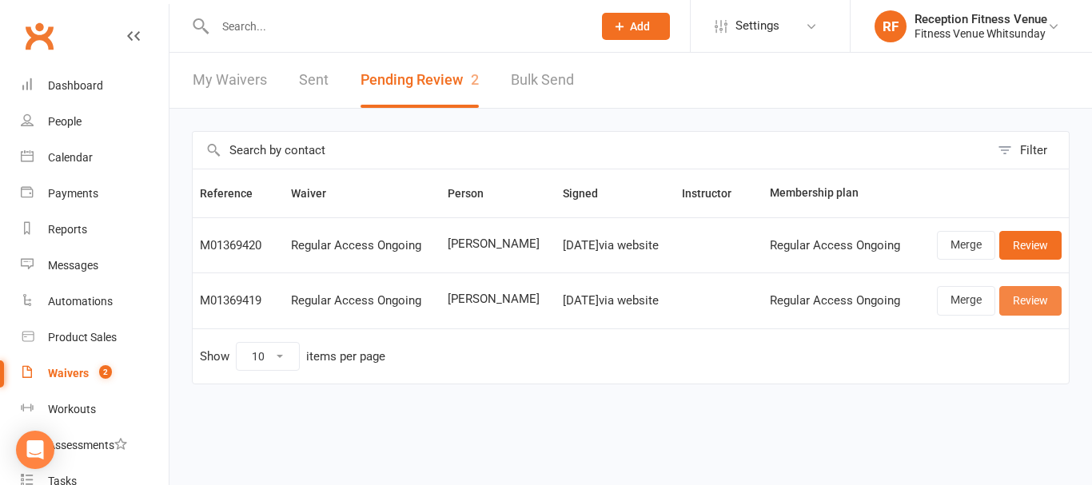
click at [1011, 301] on link "Review" at bounding box center [1031, 300] width 62 height 29
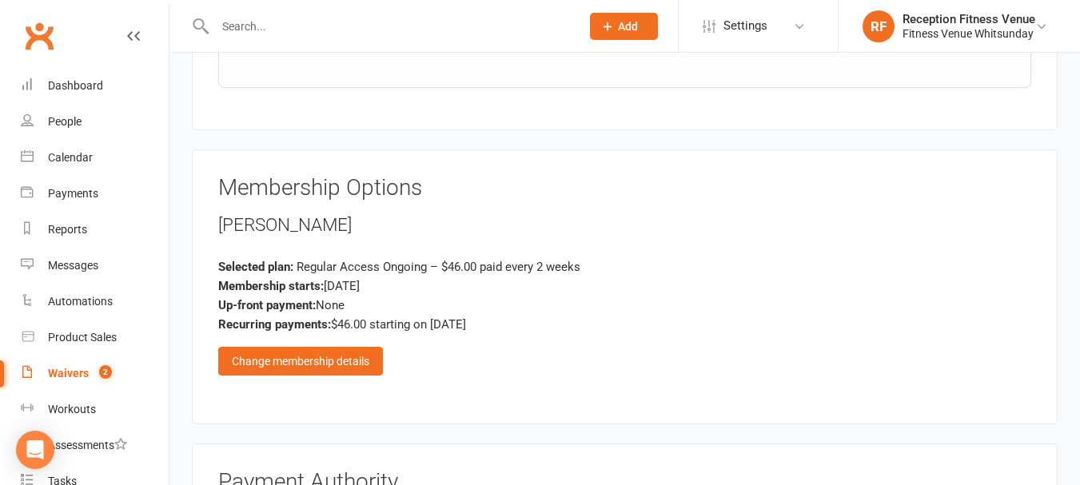
scroll to position [2369, 0]
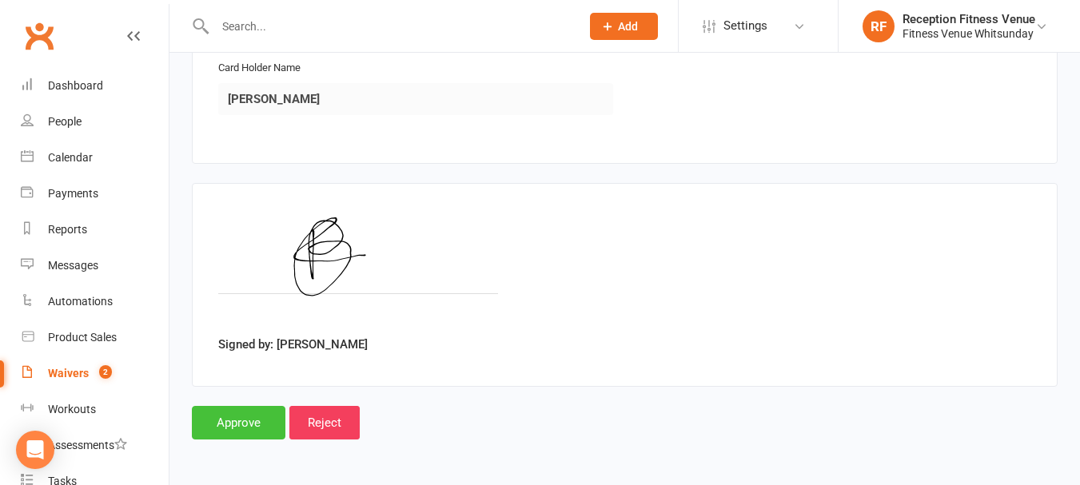
click at [249, 419] on input "Approve" at bounding box center [239, 423] width 94 height 34
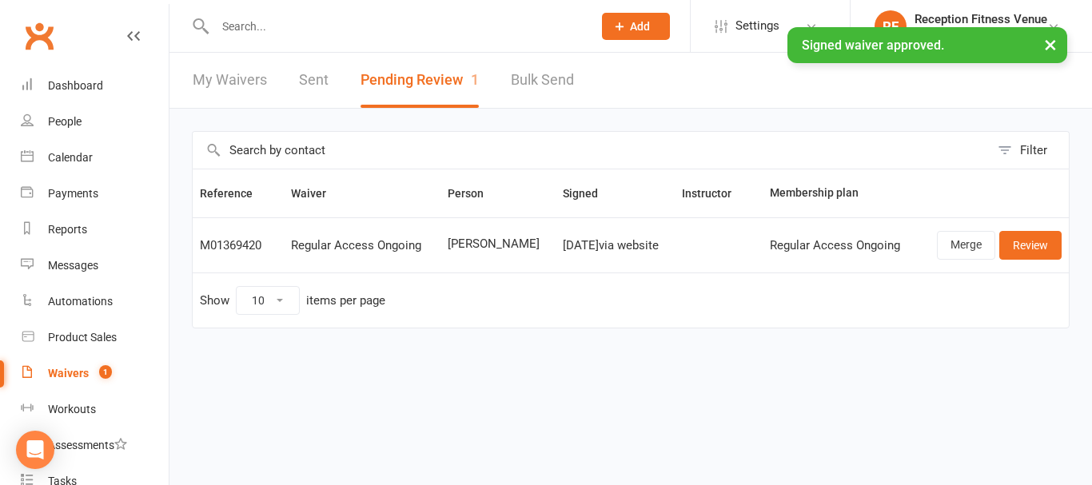
click at [309, 80] on link "Sent" at bounding box center [314, 80] width 30 height 55
click at [309, 80] on html "Prospect Member Non-attending contact Class / event Appointment Task Membership…" at bounding box center [546, 198] width 1092 height 396
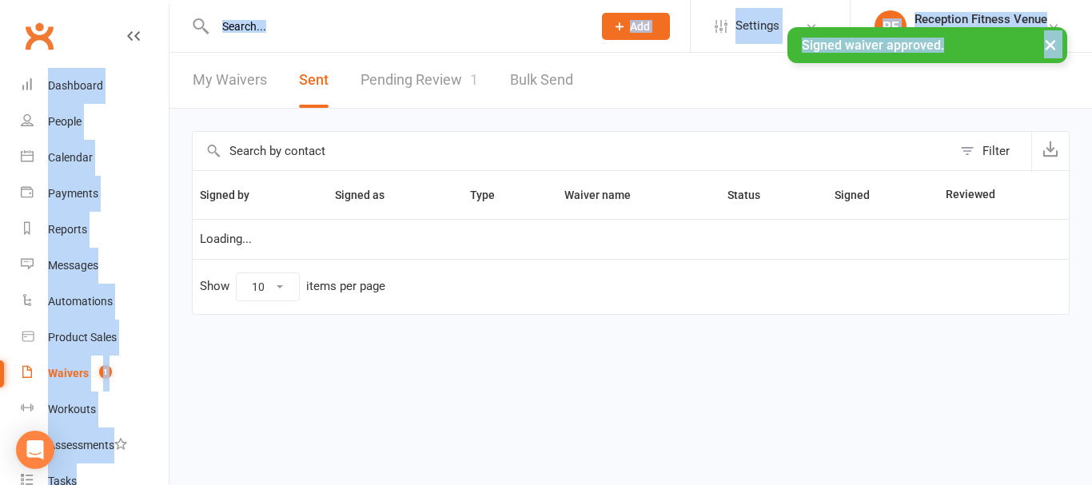
select select "100"
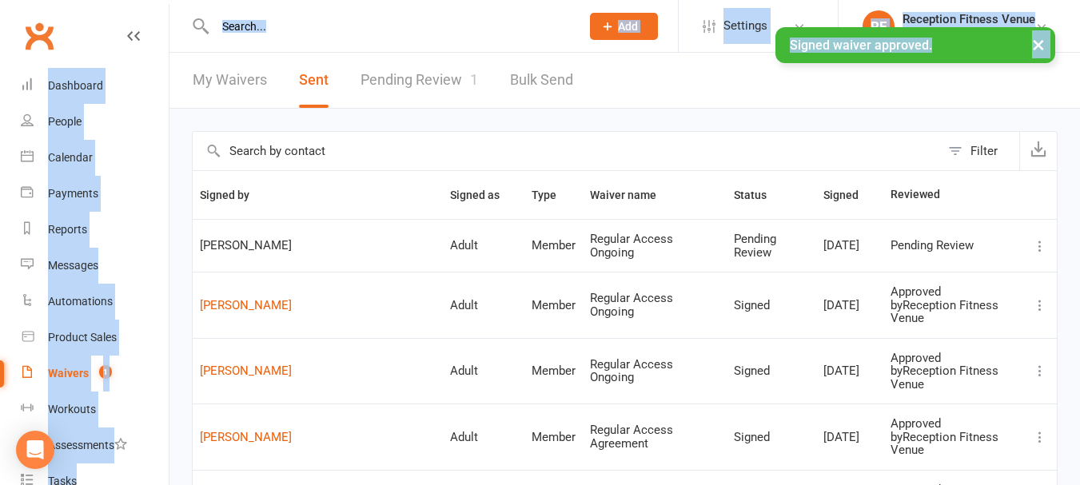
click at [442, 76] on link "Pending Review 1" at bounding box center [420, 80] width 118 height 55
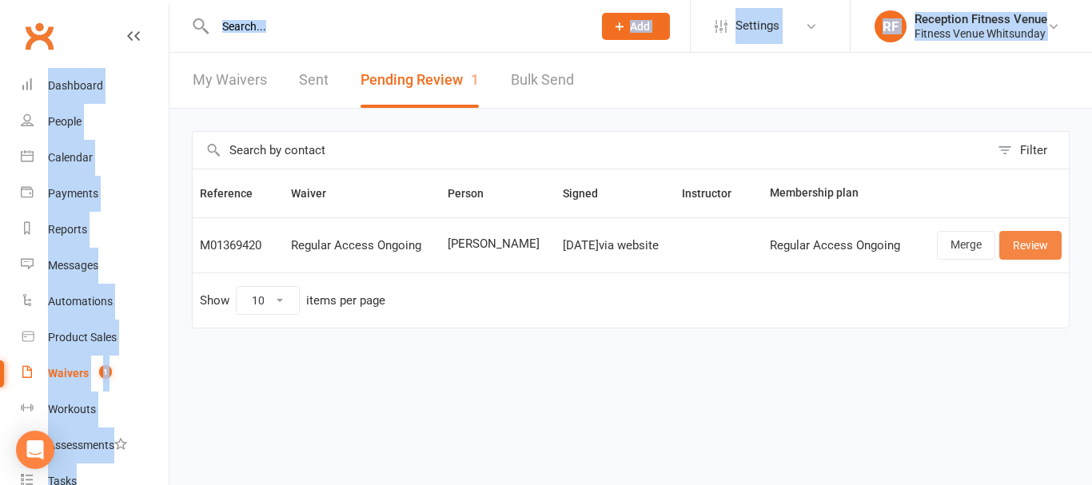
click at [1008, 246] on link "Review" at bounding box center [1031, 245] width 62 height 29
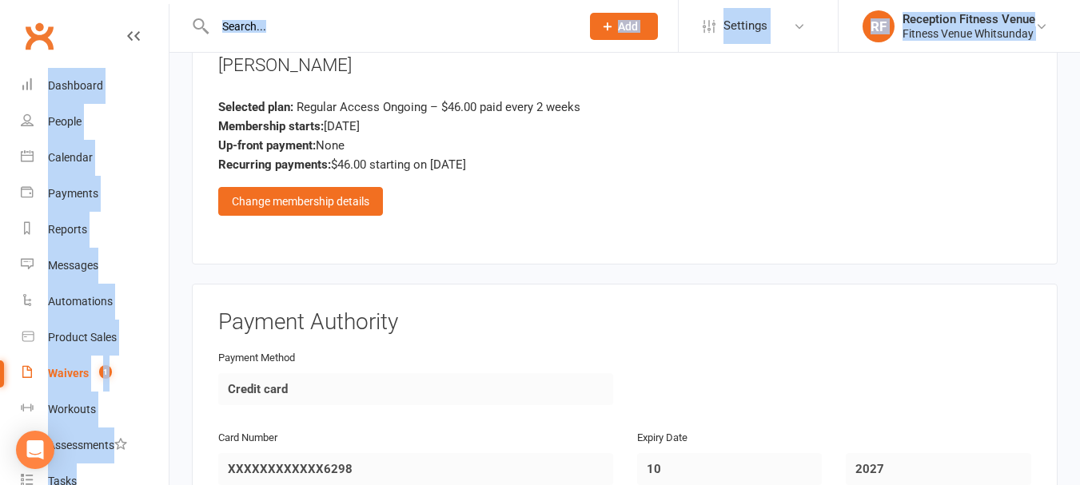
scroll to position [2369, 0]
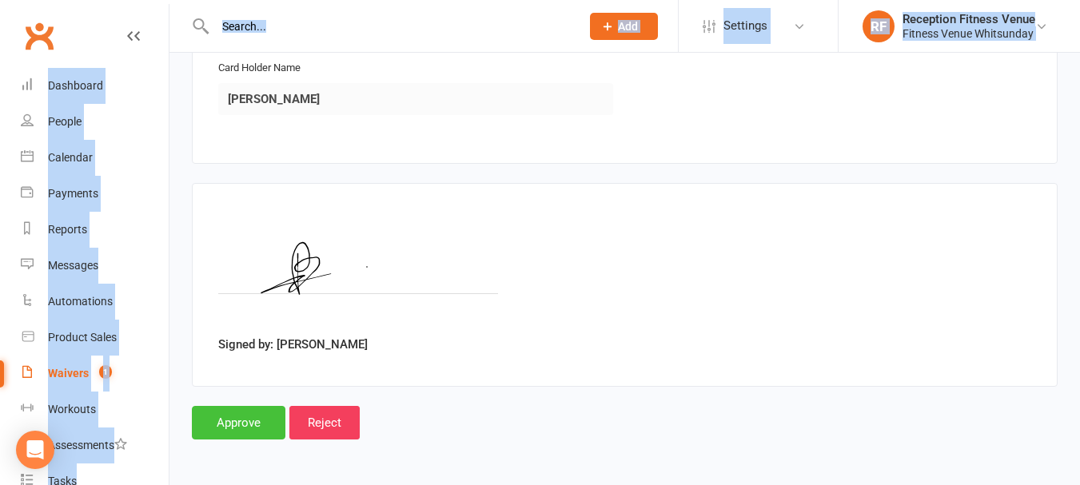
click at [240, 431] on input "Approve" at bounding box center [239, 423] width 94 height 34
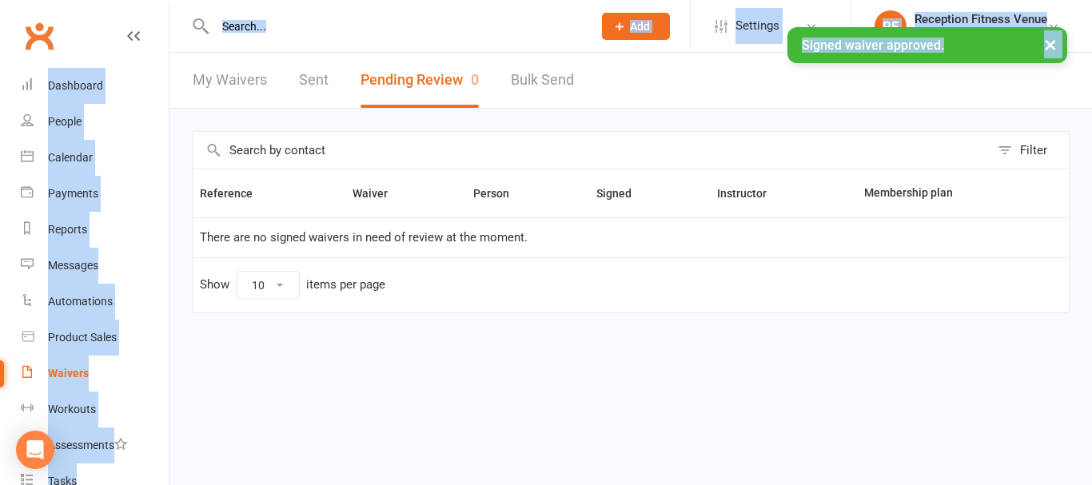
click at [313, 72] on link "Sent" at bounding box center [314, 80] width 30 height 55
select select "100"
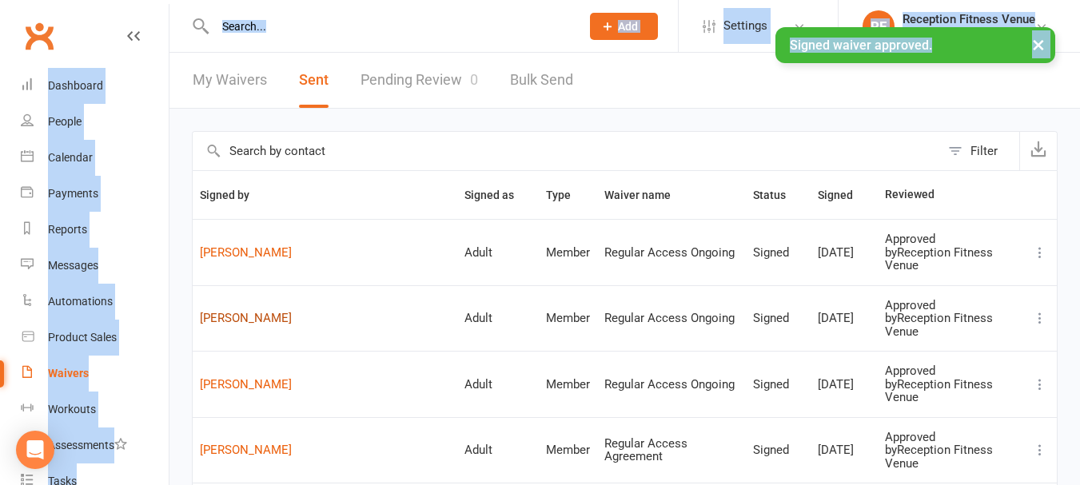
click at [223, 312] on link "[PERSON_NAME]" at bounding box center [325, 319] width 250 height 14
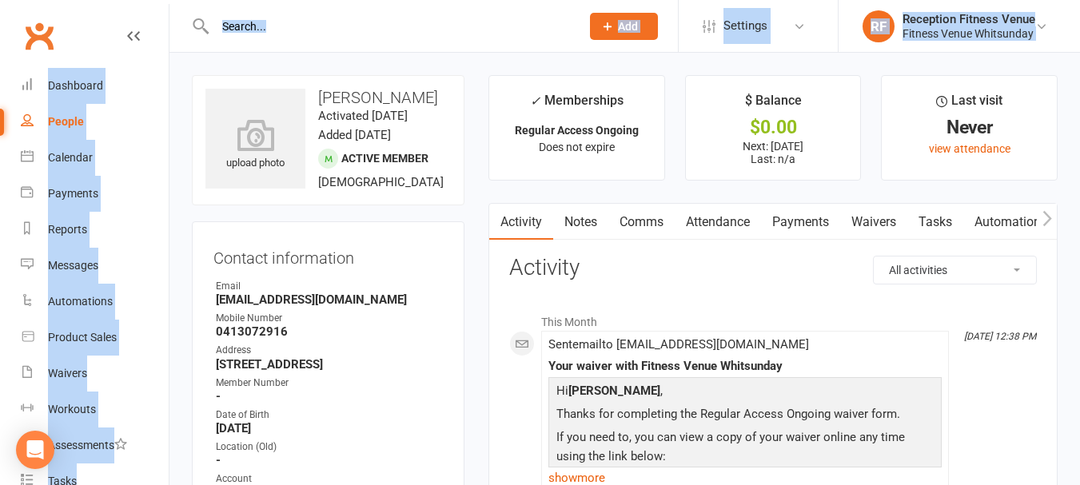
click at [1043, 225] on icon "button" at bounding box center [1048, 218] width 10 height 17
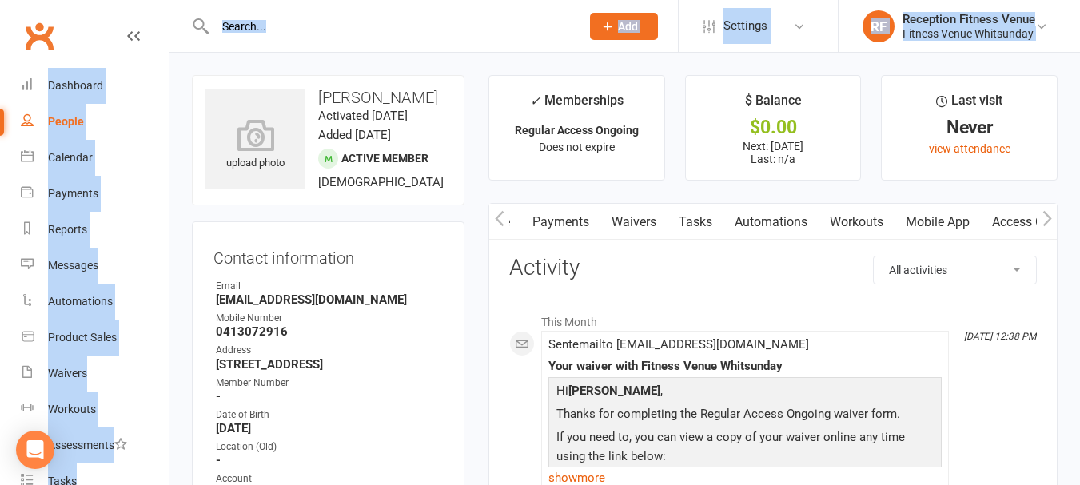
click at [989, 221] on link "Access Control" at bounding box center [1034, 222] width 106 height 37
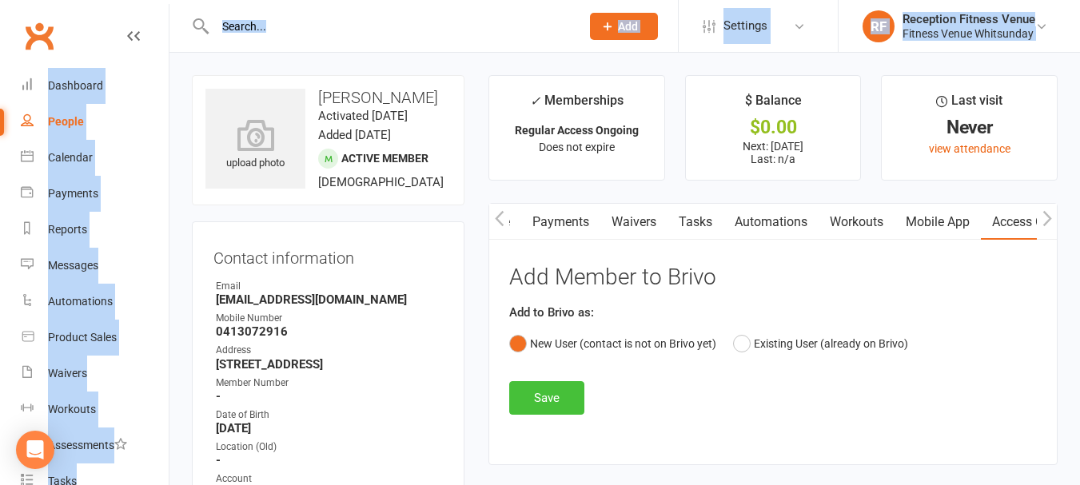
click at [542, 391] on button "Save" at bounding box center [546, 398] width 75 height 34
click at [928, 225] on link "Mobile App" at bounding box center [938, 222] width 86 height 37
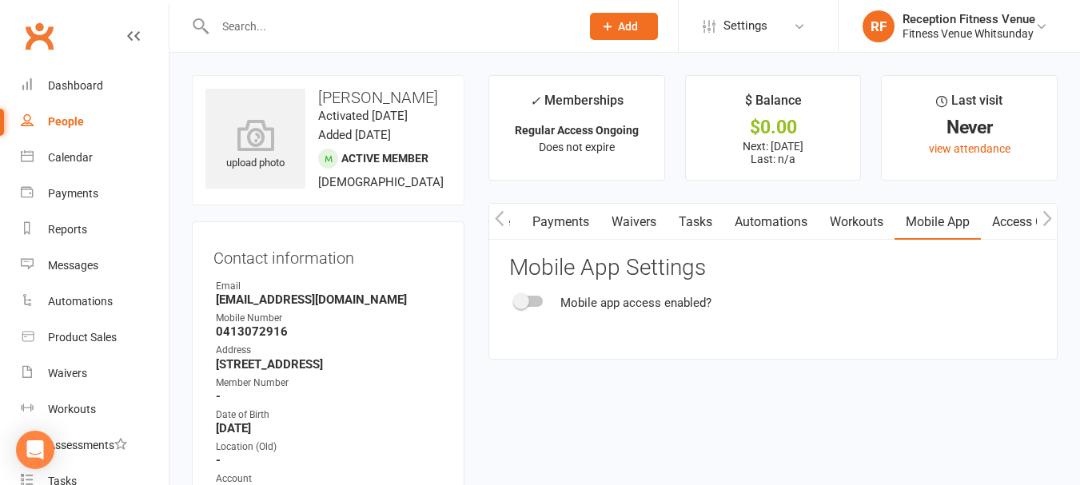
click at [522, 301] on span at bounding box center [521, 301] width 16 height 16
click at [516, 299] on input "checkbox" at bounding box center [516, 299] width 0 height 0
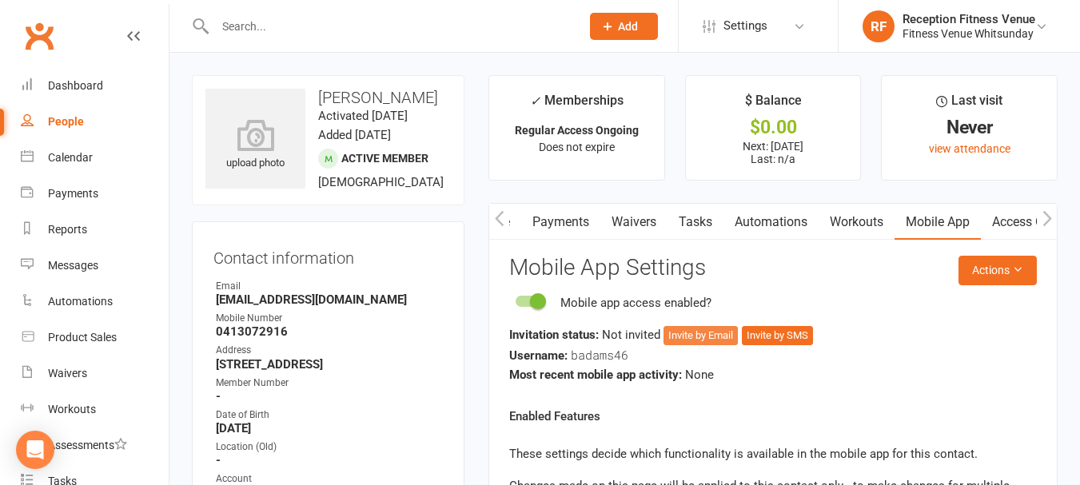
click at [677, 338] on button "Invite by Email" at bounding box center [701, 335] width 74 height 19
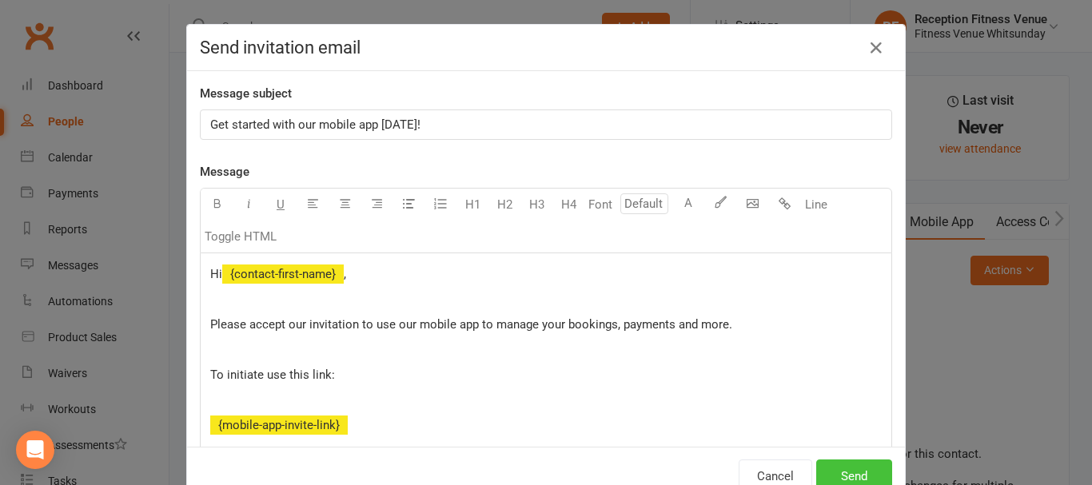
click at [832, 478] on button "Send" at bounding box center [854, 477] width 76 height 34
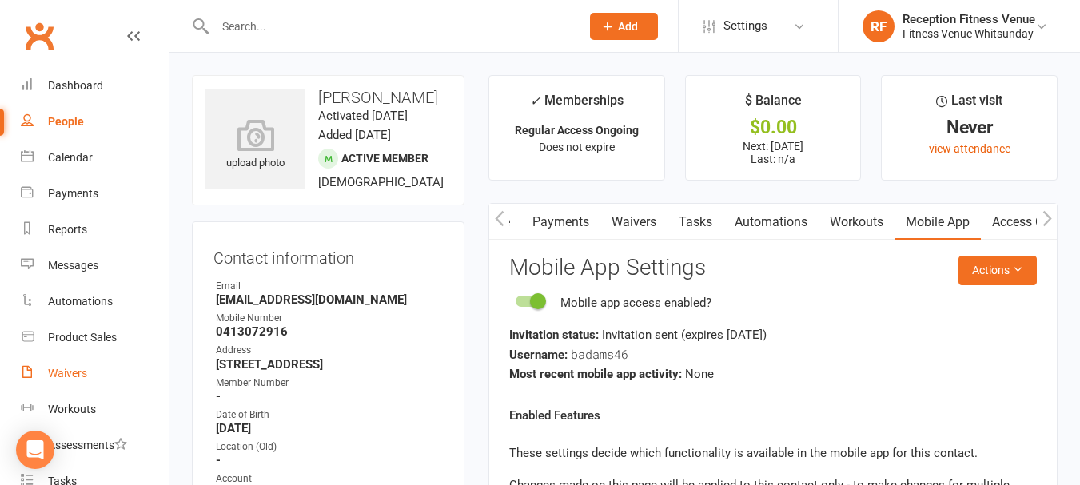
click at [61, 365] on link "Waivers" at bounding box center [95, 374] width 148 height 36
select select "50"
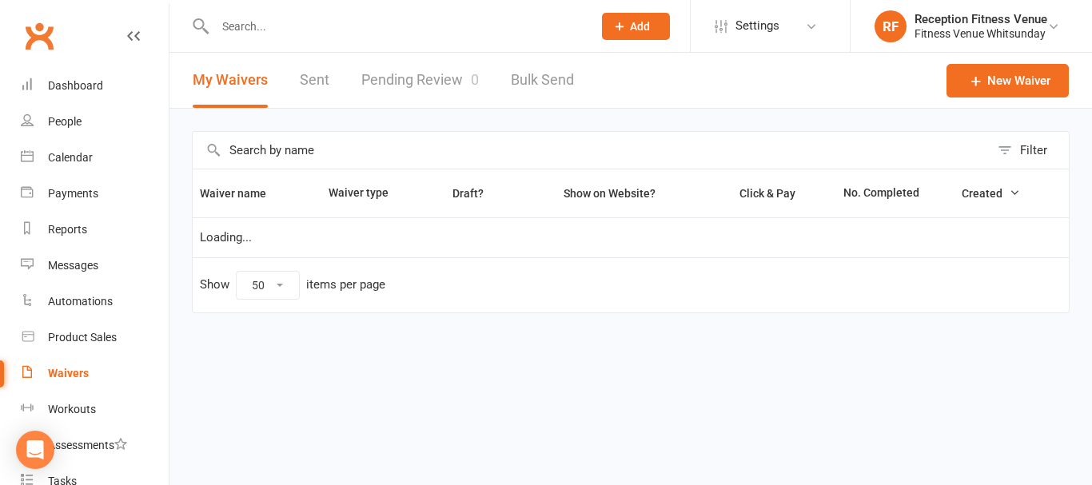
click at [386, 87] on link "Pending Review 0" at bounding box center [420, 80] width 118 height 55
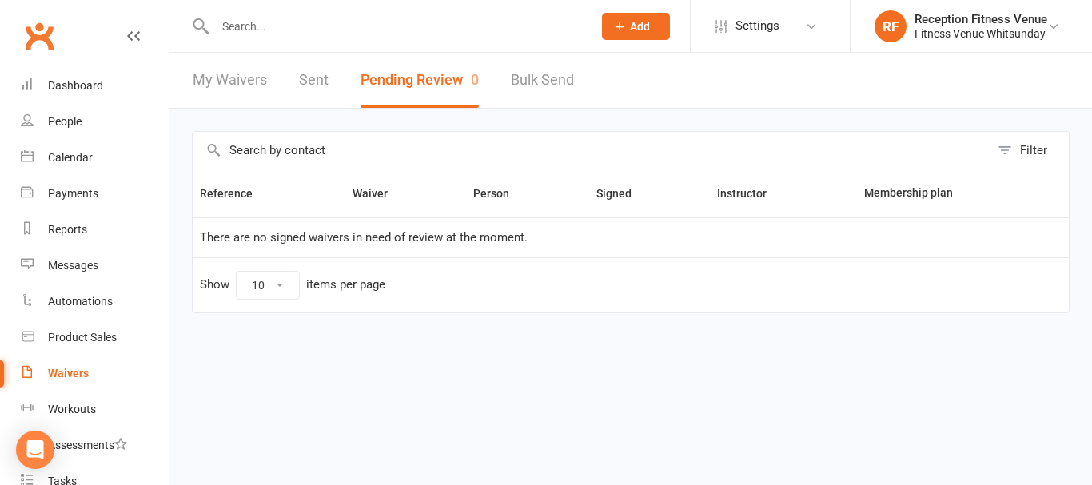
click at [317, 78] on link "Sent" at bounding box center [314, 80] width 30 height 55
select select "100"
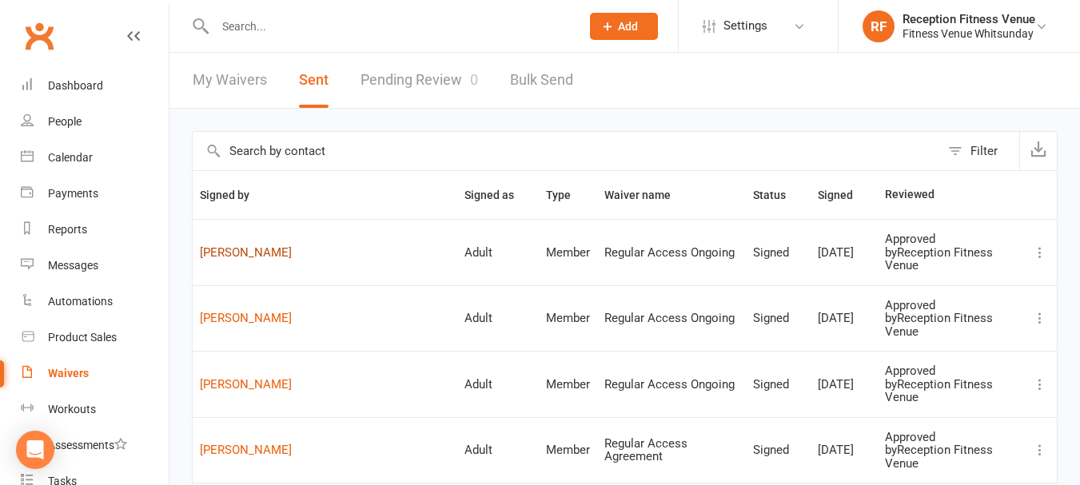
click at [234, 246] on link "[PERSON_NAME]" at bounding box center [325, 253] width 250 height 14
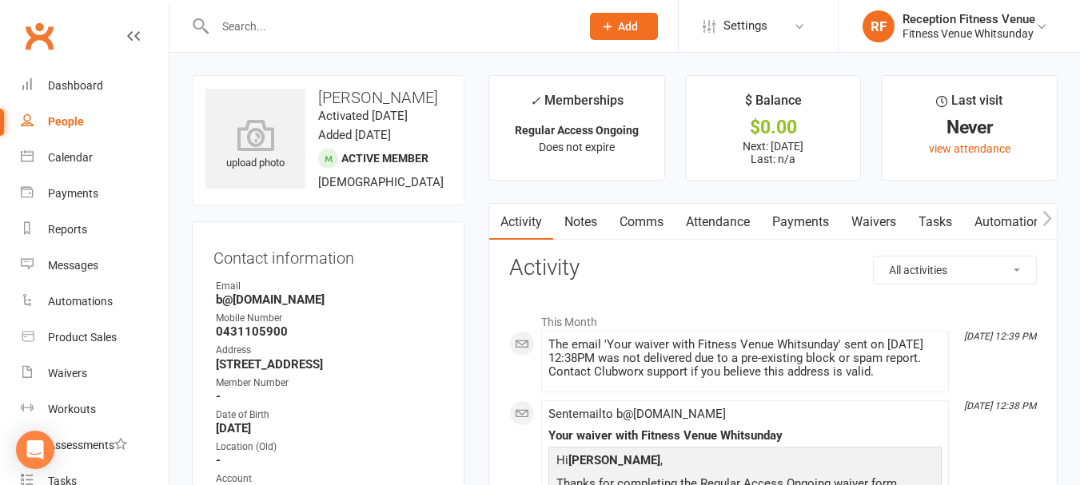
click at [260, 307] on strong "b@gmail.com" at bounding box center [329, 300] width 227 height 14
copy render-form-field "b@gmail.com"
click at [1054, 220] on button "button" at bounding box center [1047, 222] width 20 height 36
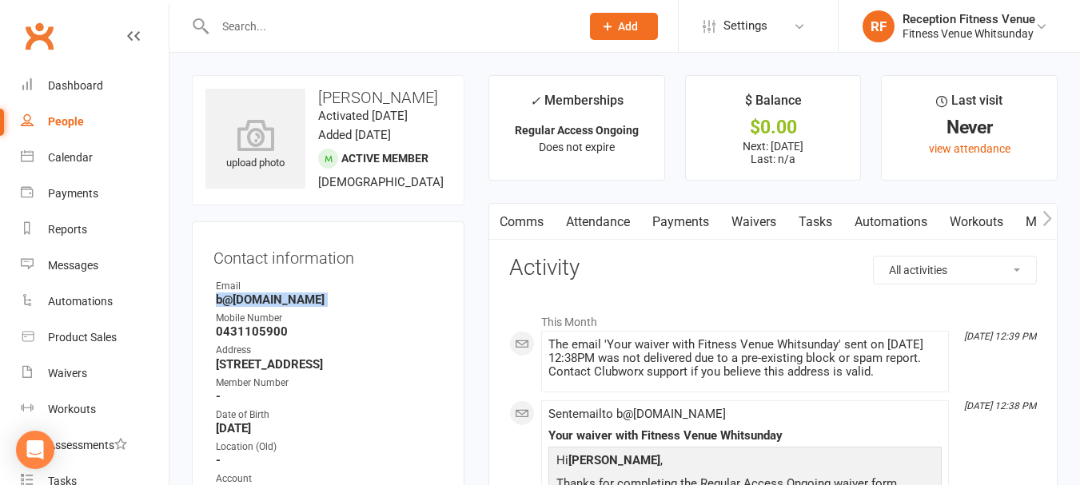
click at [1054, 220] on button "button" at bounding box center [1047, 222] width 20 height 36
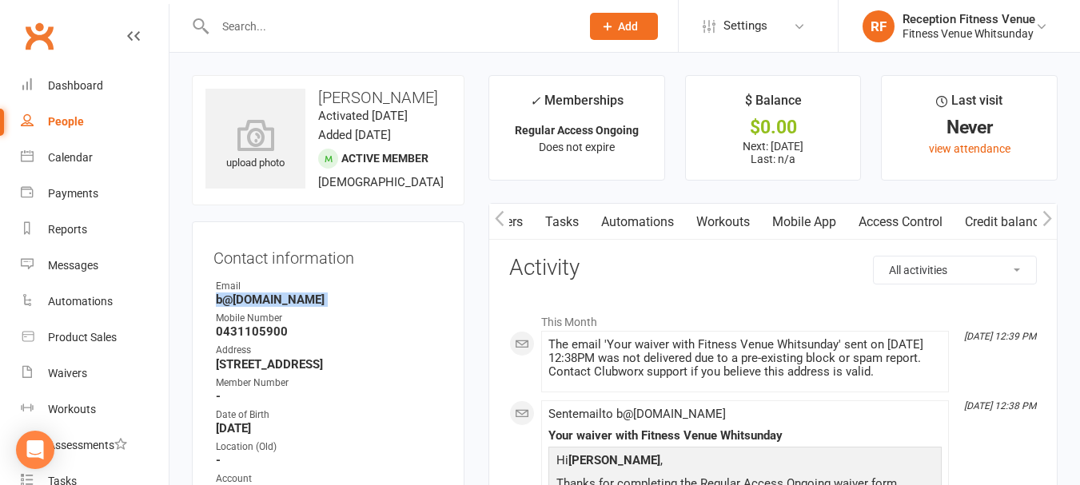
click at [1054, 220] on button "button" at bounding box center [1047, 222] width 20 height 36
click at [992, 210] on link "Credit balance" at bounding box center [1005, 222] width 103 height 37
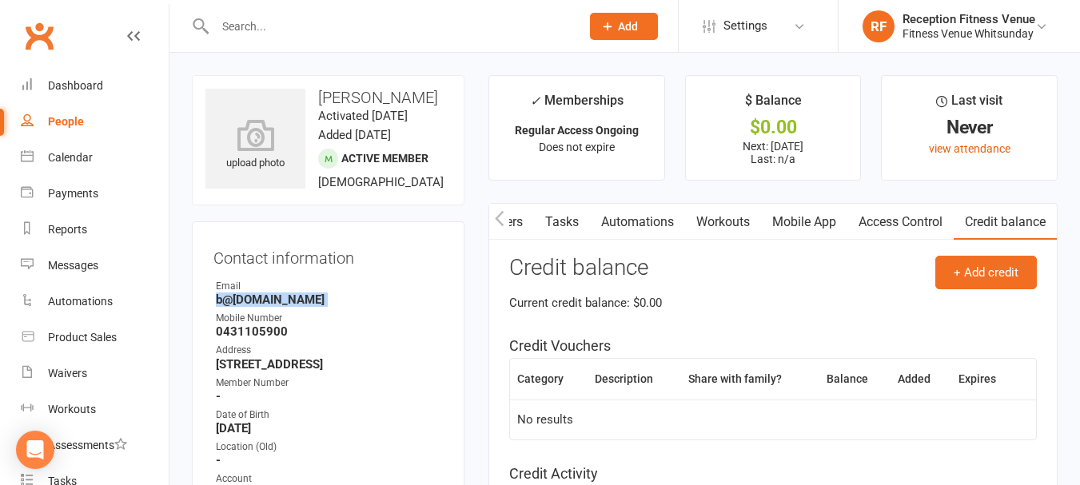
click at [888, 218] on link "Access Control" at bounding box center [901, 222] width 106 height 37
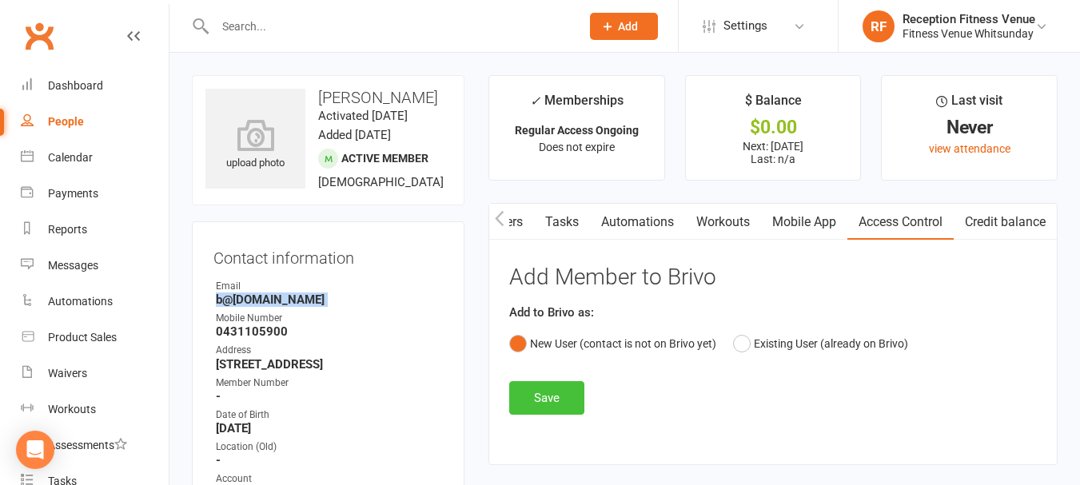
click at [517, 403] on button "Save" at bounding box center [546, 398] width 75 height 34
click at [801, 207] on link "Mobile App" at bounding box center [804, 222] width 86 height 37
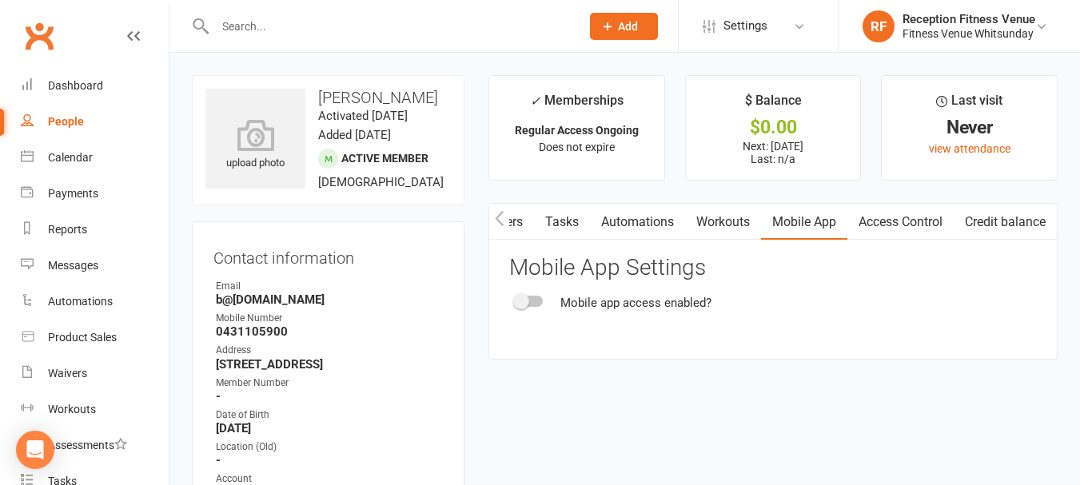
click at [525, 302] on span at bounding box center [521, 301] width 16 height 16
click at [516, 299] on input "checkbox" at bounding box center [516, 299] width 0 height 0
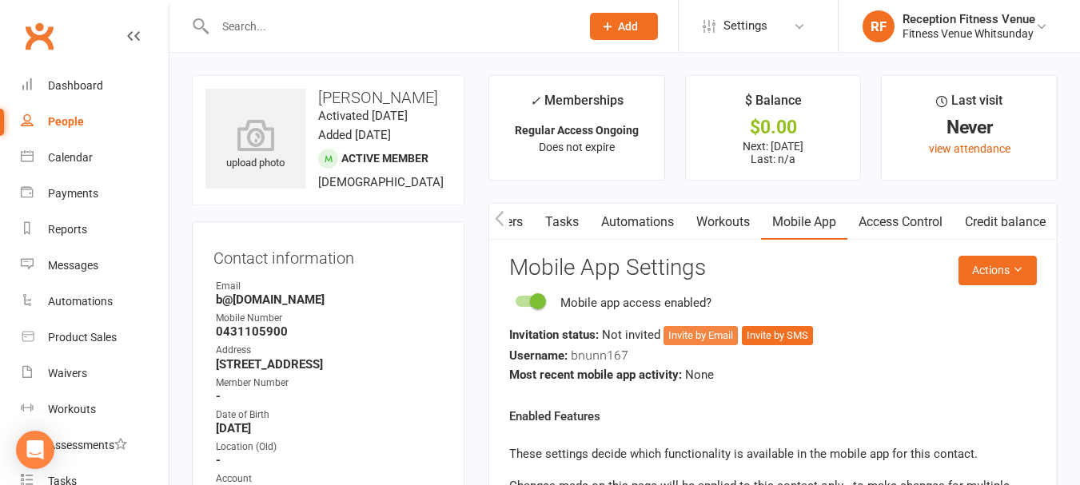
click at [717, 331] on button "Invite by Email" at bounding box center [701, 335] width 74 height 19
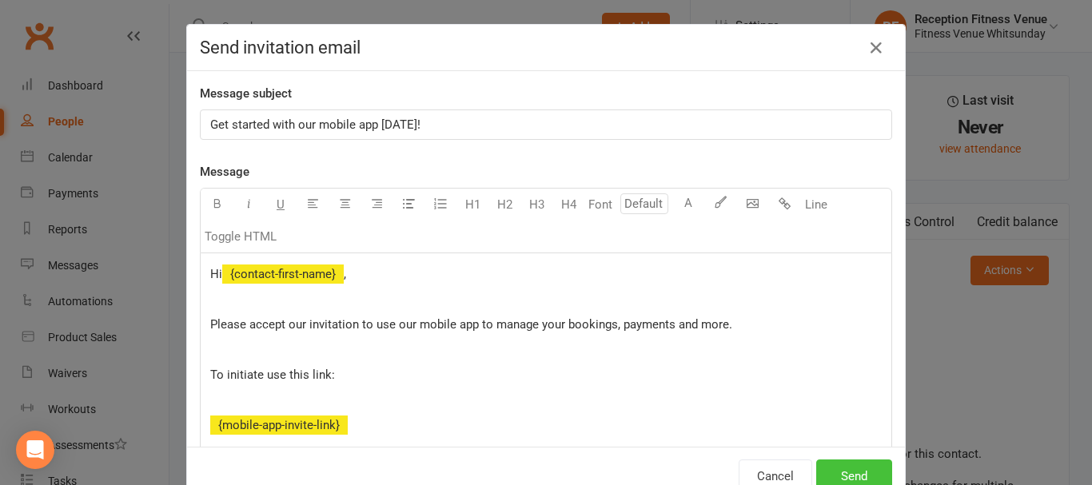
click at [836, 469] on button "Send" at bounding box center [854, 477] width 76 height 34
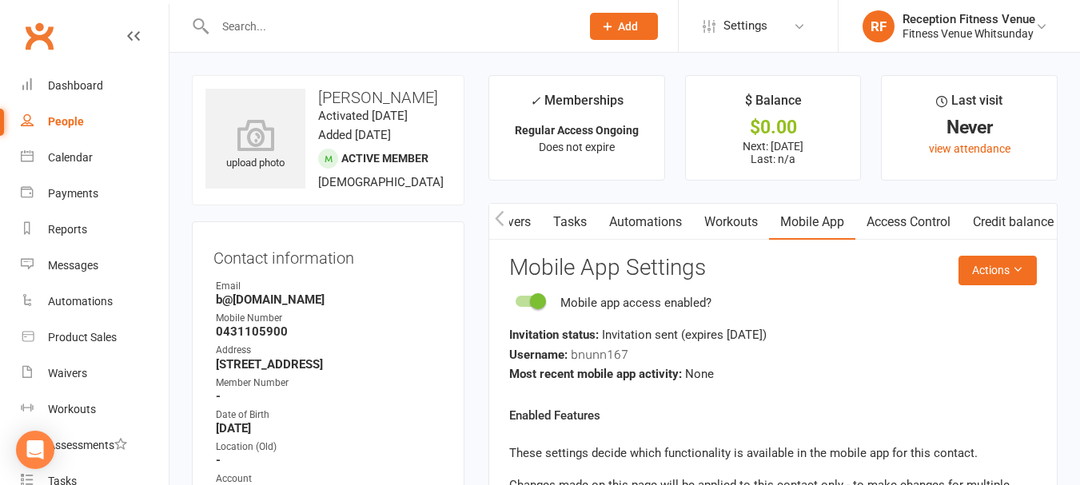
scroll to position [160, 0]
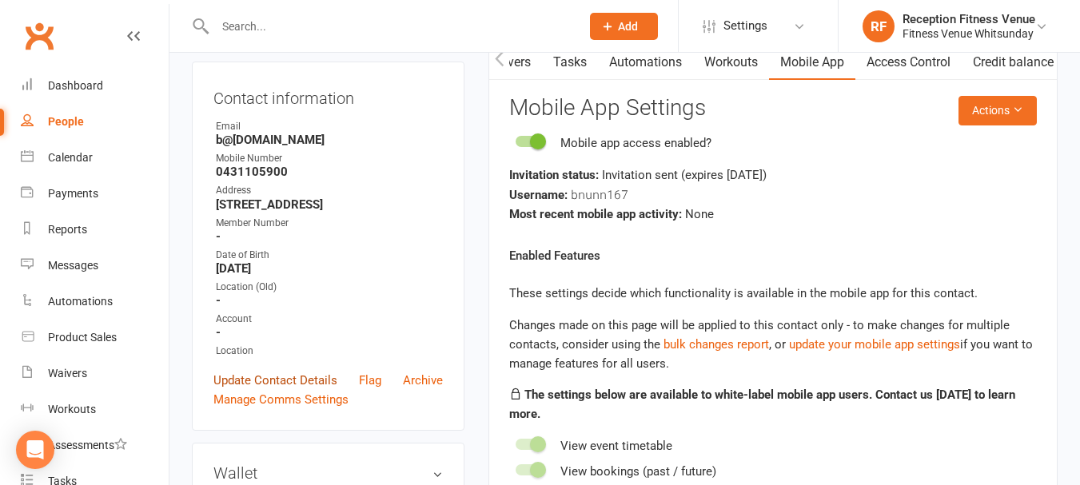
click at [259, 390] on link "Update Contact Details" at bounding box center [276, 380] width 124 height 19
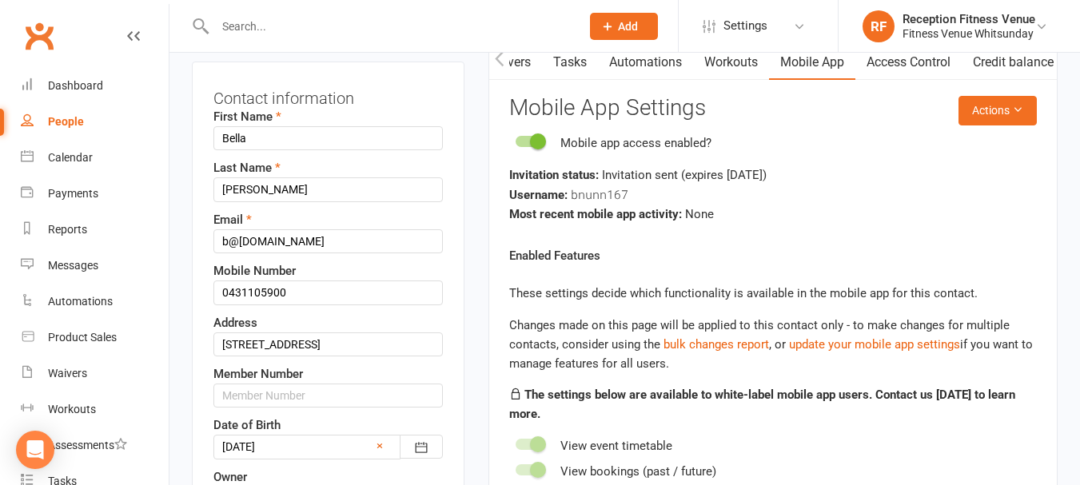
scroll to position [75, 0]
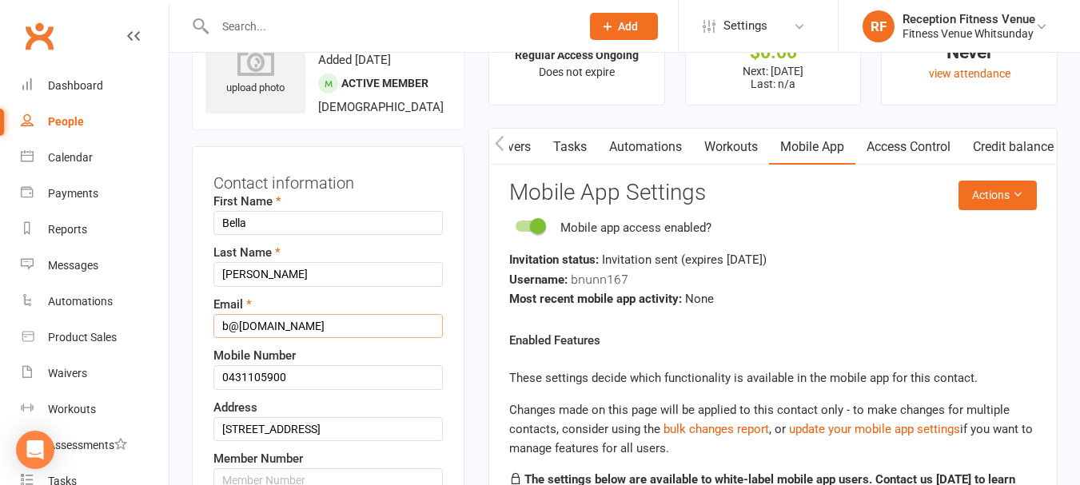
drag, startPoint x: 304, startPoint y: 342, endPoint x: 210, endPoint y: 340, distance: 94.4
click at [210, 340] on div "Contact information First Name Bella Last Name Nunn Email b@gmail.com Mobile Nu…" at bounding box center [328, 482] width 273 height 672
paste input "text"
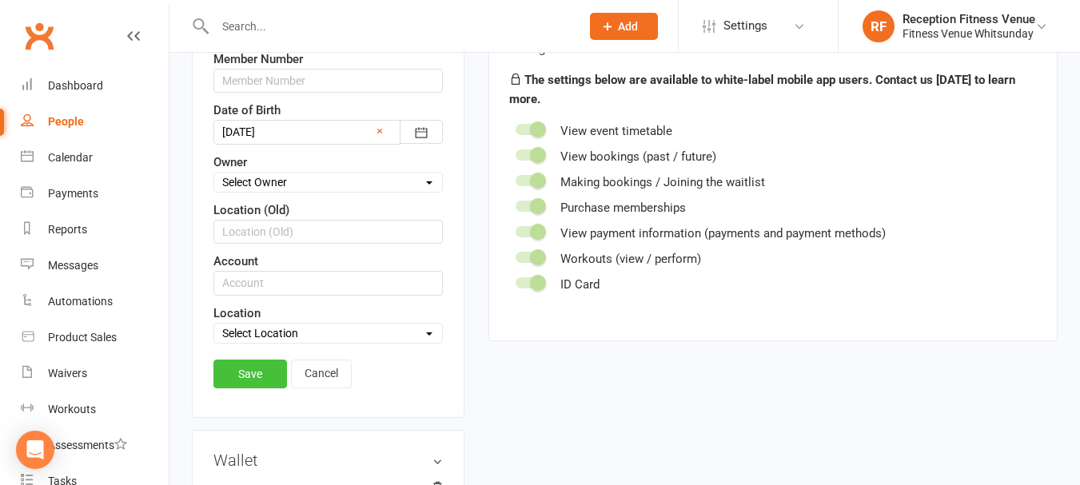
type input "bellanunn11@gmail.com"
click at [273, 389] on link "Save" at bounding box center [251, 374] width 74 height 29
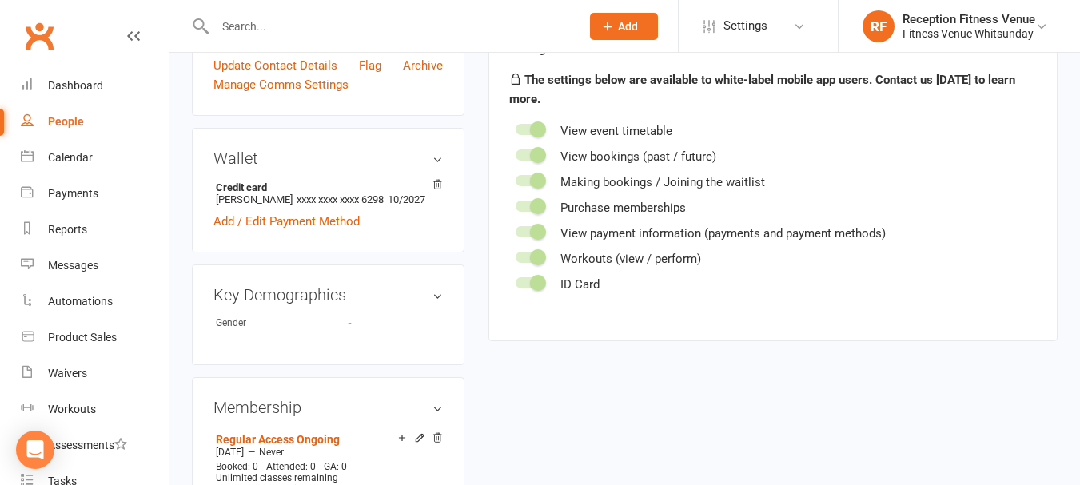
scroll to position [635, 0]
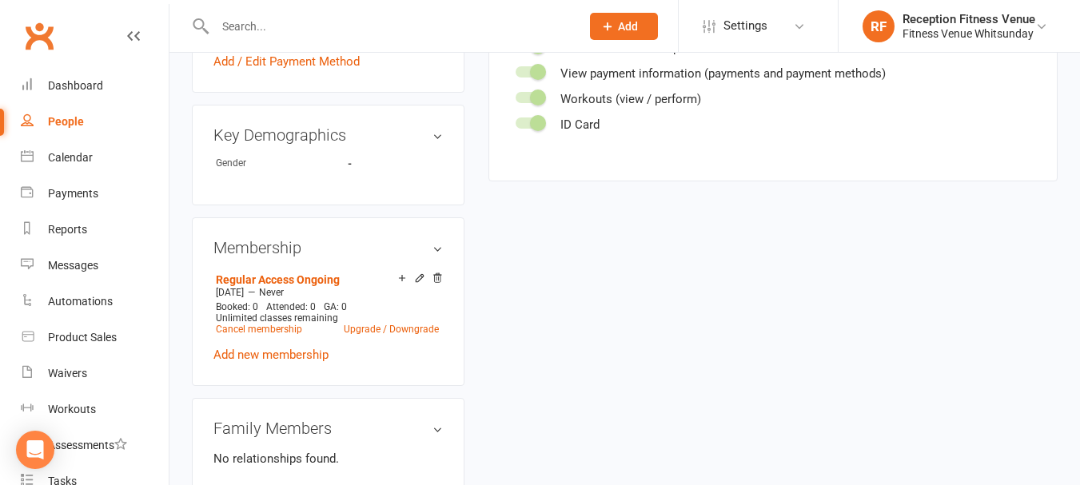
click at [623, 250] on div "upload photo Bella Nunn Activated 14 October, 2025 Added 14 October, 2025 Activ…" at bounding box center [625, 193] width 890 height 1506
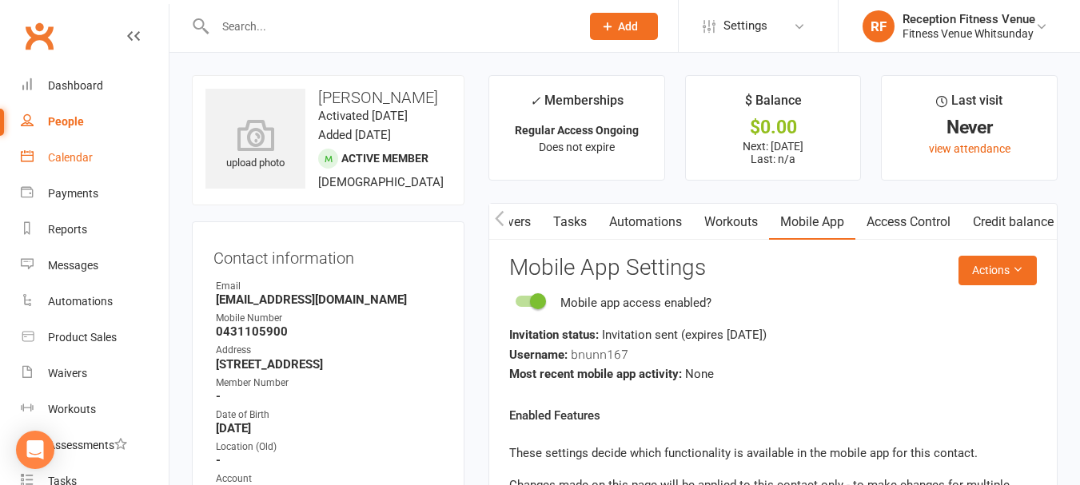
click at [74, 164] on link "Calendar" at bounding box center [95, 158] width 148 height 36
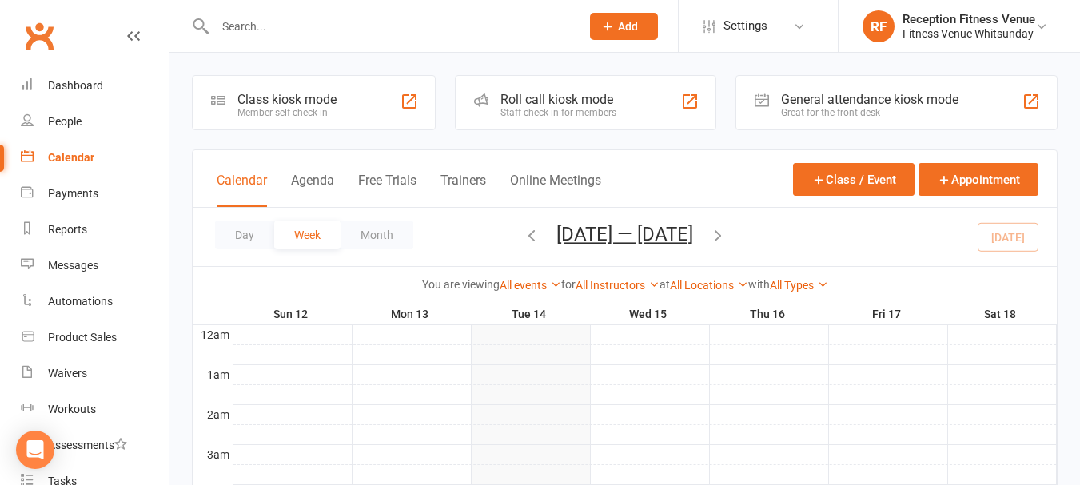
click at [830, 106] on div "General attendance kiosk mode" at bounding box center [870, 99] width 178 height 15
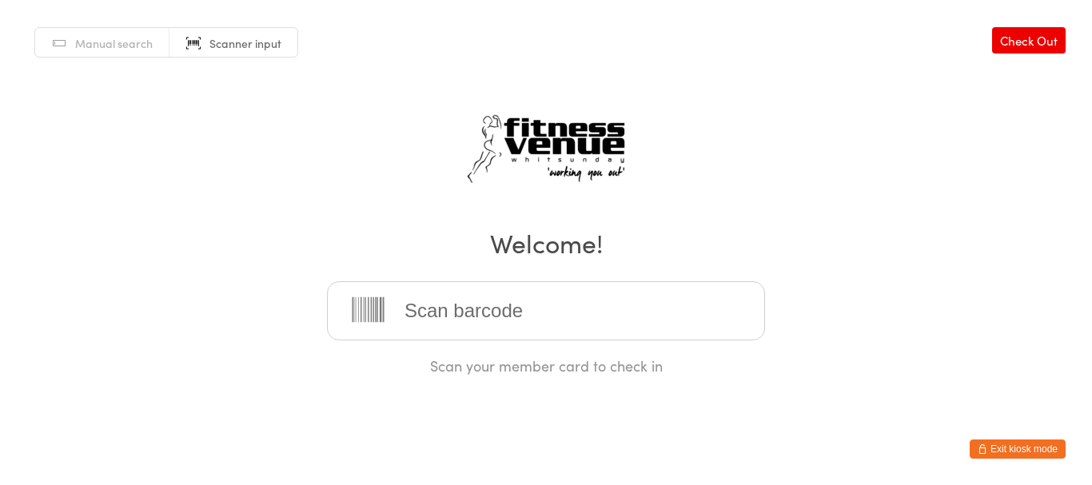
click at [1040, 453] on button "Exit kiosk mode" at bounding box center [1018, 449] width 96 height 19
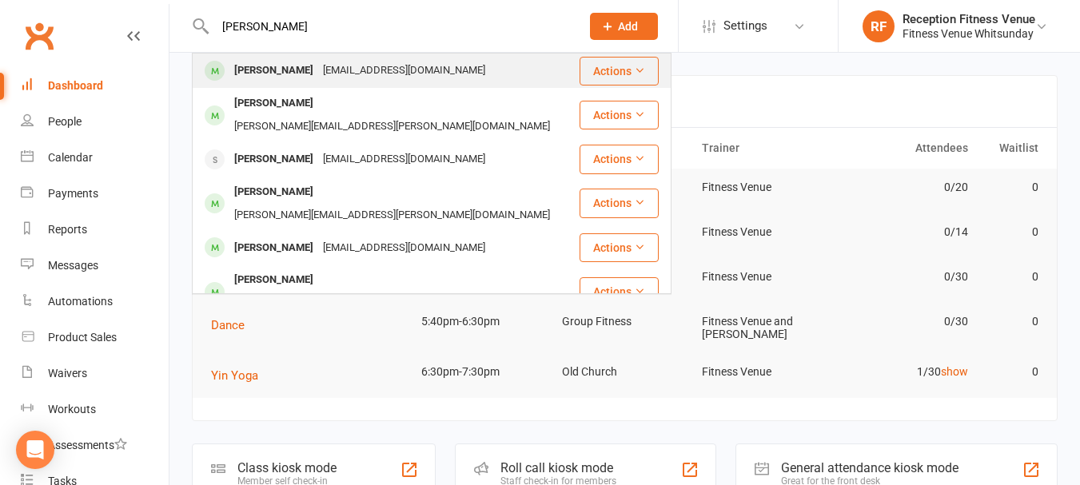
type input "[PERSON_NAME]"
click at [241, 76] on div "[PERSON_NAME]" at bounding box center [274, 70] width 89 height 23
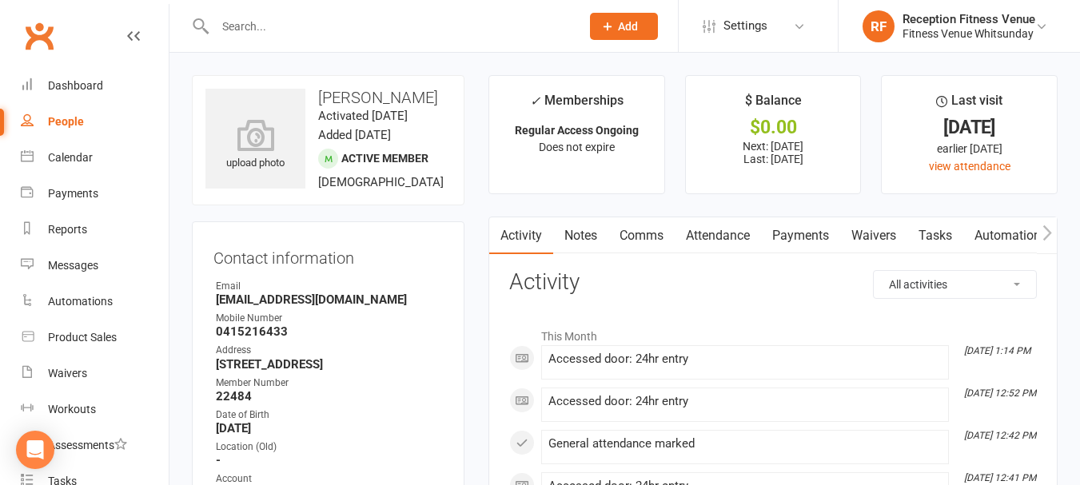
click at [836, 228] on link "Payments" at bounding box center [800, 236] width 79 height 37
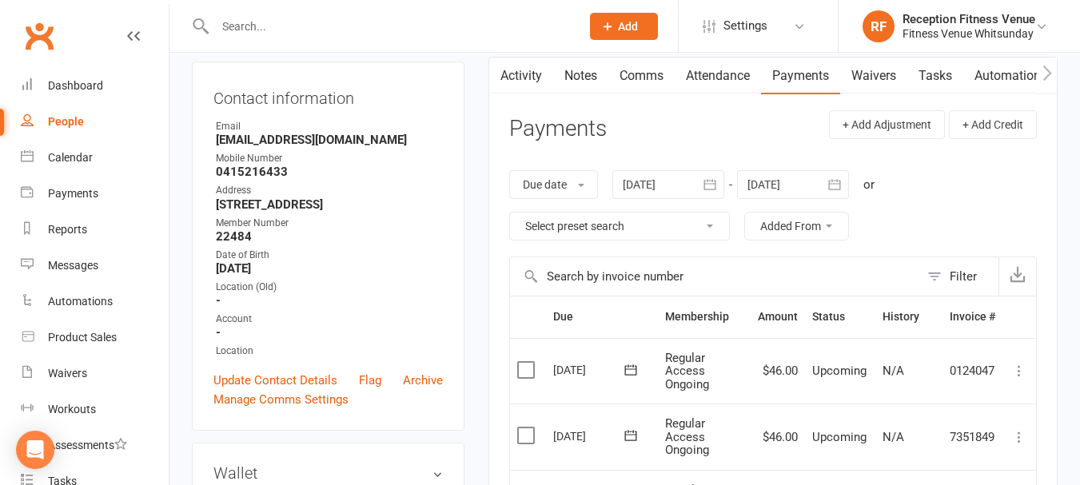
scroll to position [320, 0]
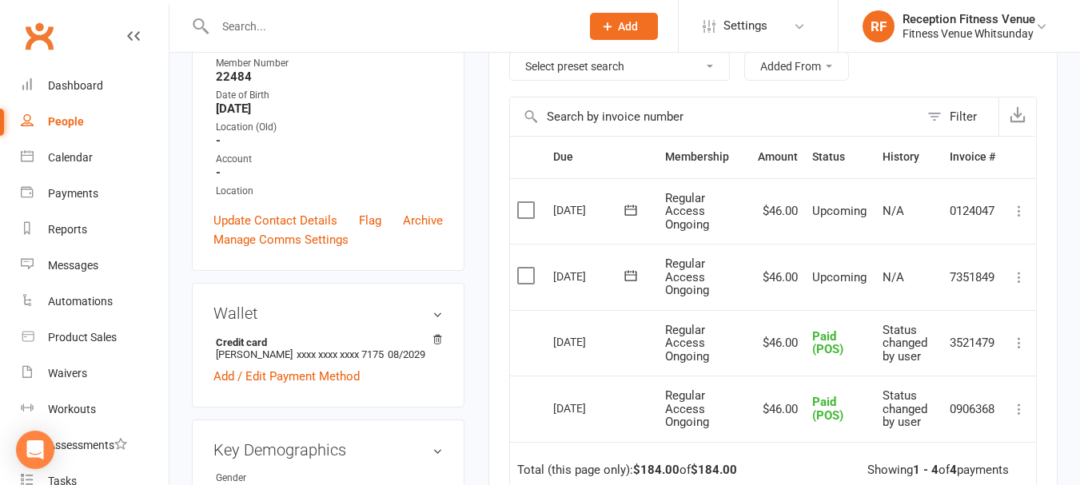
click at [529, 277] on label at bounding box center [528, 276] width 22 height 16
click at [528, 268] on input "checkbox" at bounding box center [522, 268] width 10 height 0
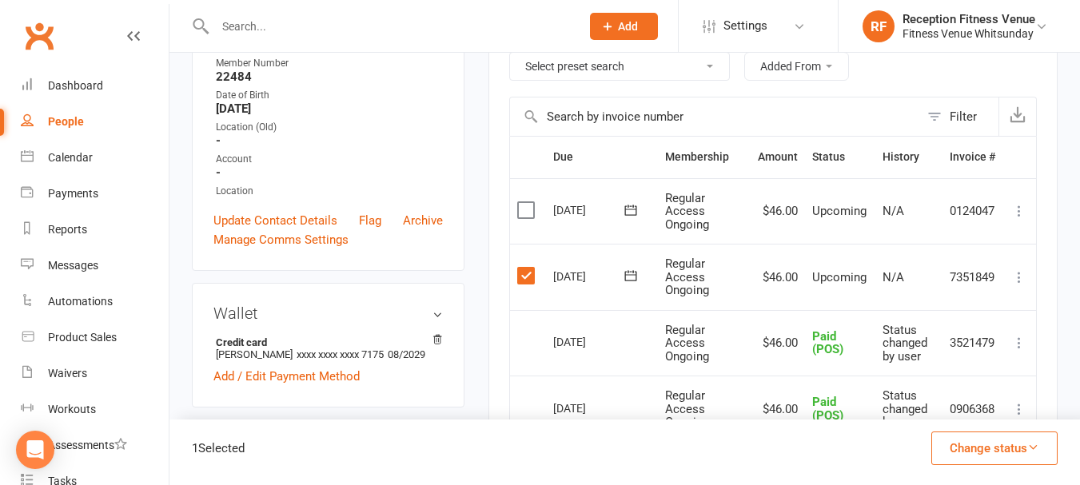
click at [954, 449] on button "Change status" at bounding box center [995, 449] width 126 height 34
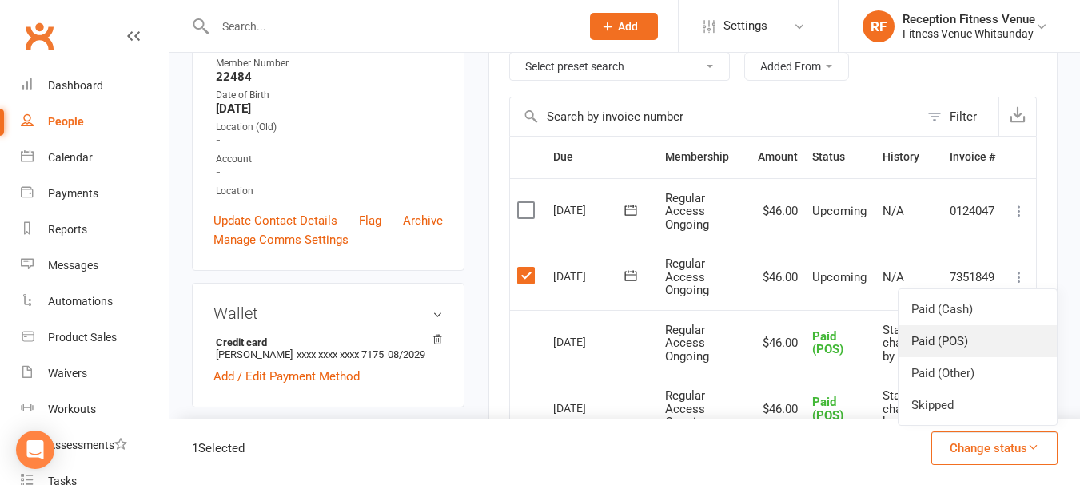
click at [939, 336] on link "Paid (POS)" at bounding box center [978, 341] width 158 height 32
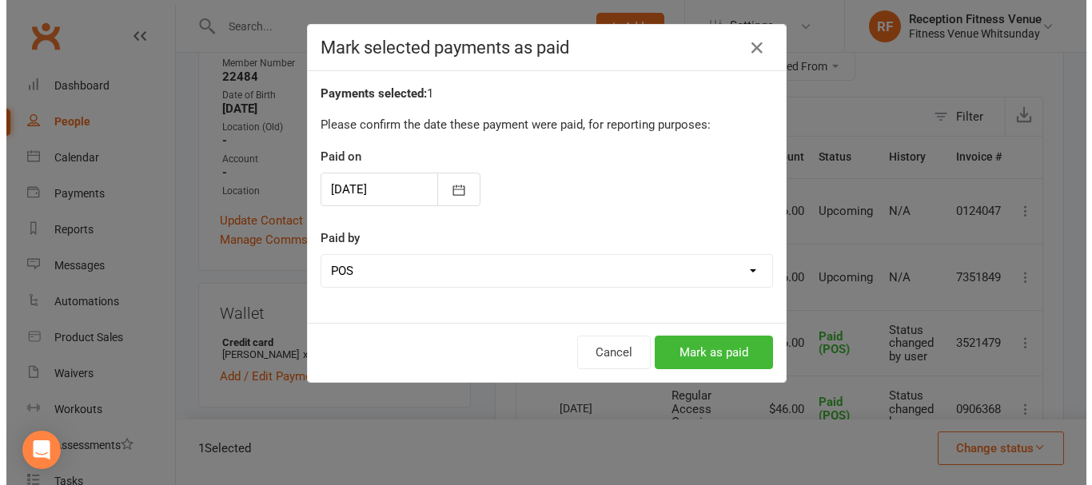
scroll to position [301, 0]
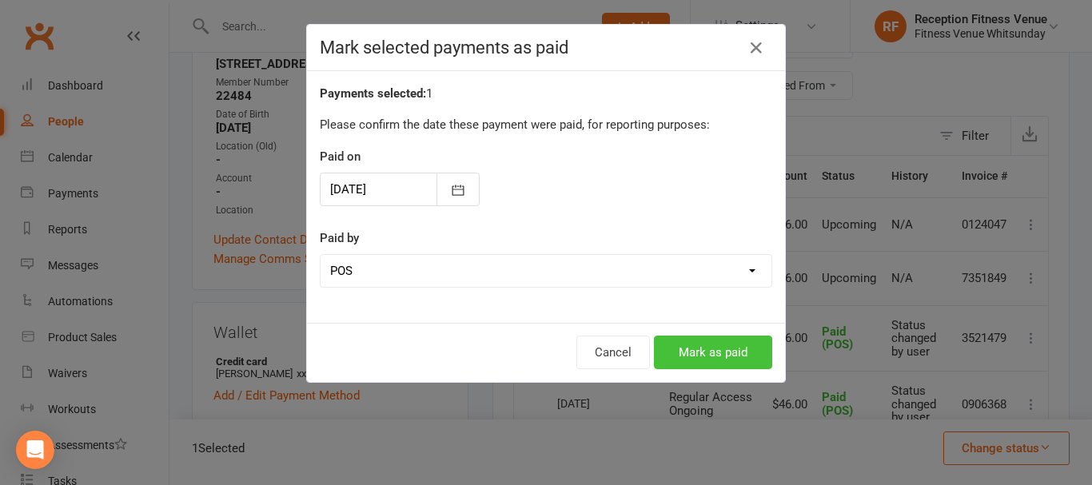
click at [666, 348] on button "Mark as paid" at bounding box center [713, 353] width 118 height 34
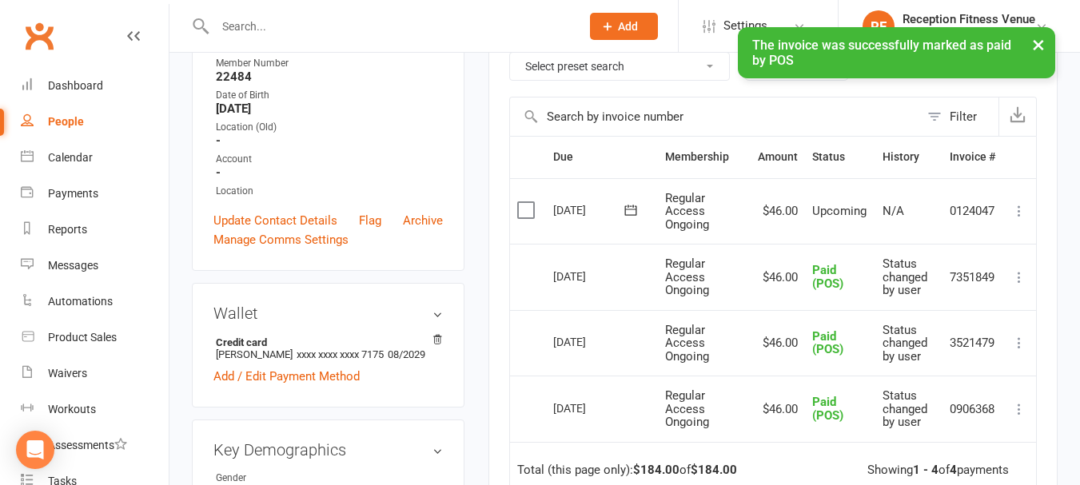
scroll to position [0, 0]
